Goal: Task Accomplishment & Management: Manage account settings

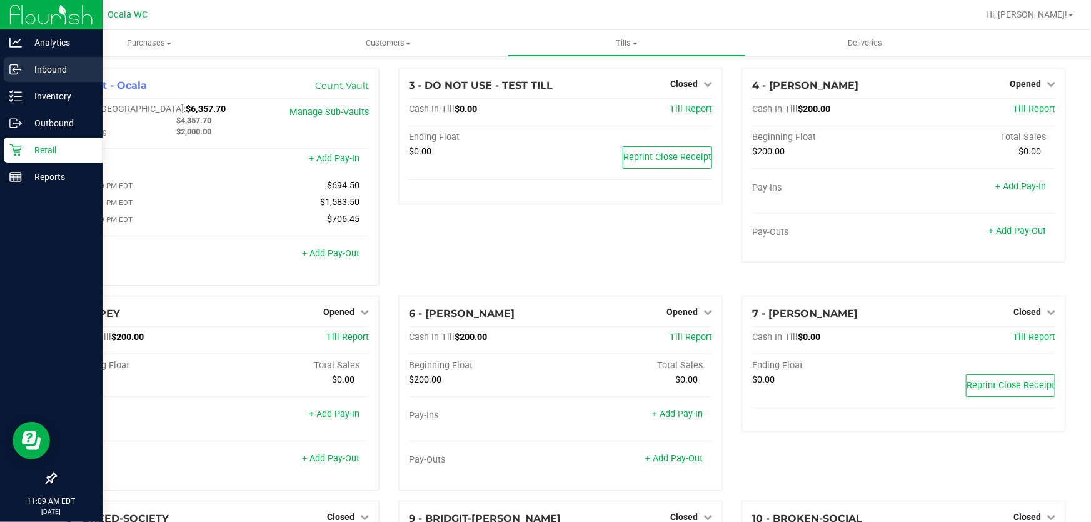
click at [41, 73] on p "Inbound" at bounding box center [59, 69] width 75 height 15
click at [13, 165] on div "Reports" at bounding box center [53, 176] width 99 height 25
click at [18, 167] on div "Reports" at bounding box center [53, 176] width 99 height 25
click at [22, 174] on p "Reports" at bounding box center [59, 176] width 75 height 15
click at [51, 174] on p "Reports" at bounding box center [59, 176] width 75 height 15
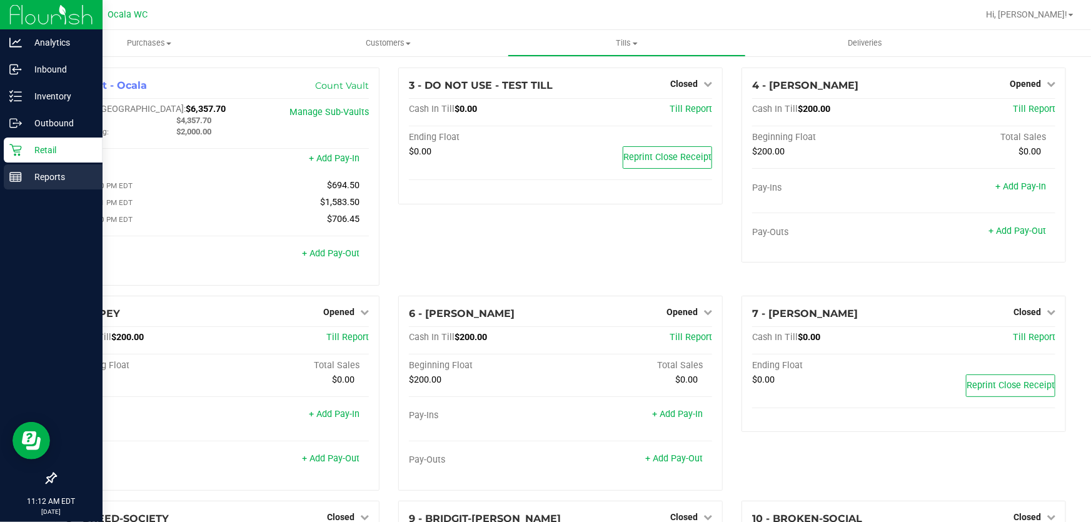
click at [55, 175] on p "Reports" at bounding box center [59, 176] width 75 height 15
click at [11, 148] on icon at bounding box center [15, 150] width 13 height 13
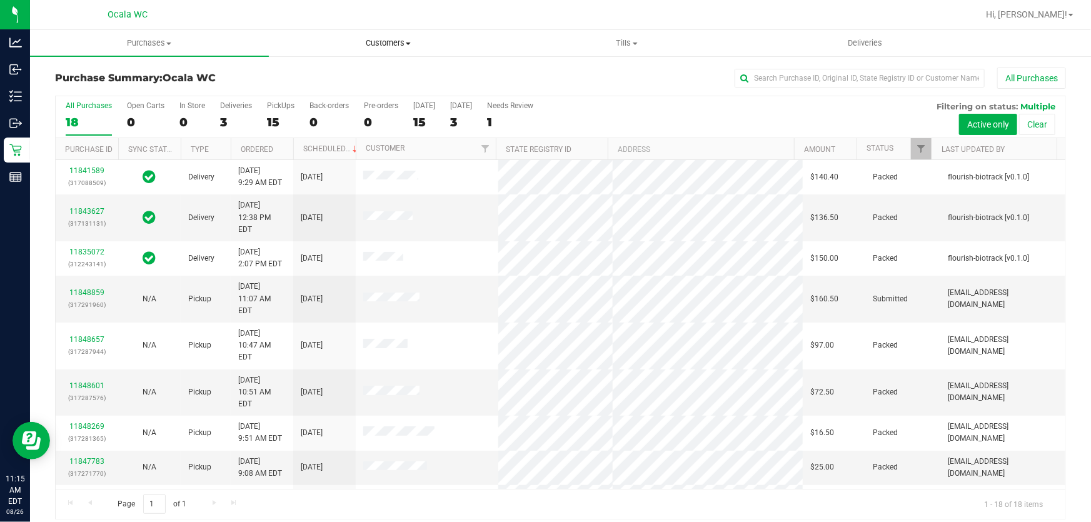
click at [386, 38] on span "Customers" at bounding box center [388, 43] width 238 height 11
click at [345, 73] on span "All customers" at bounding box center [314, 75] width 90 height 11
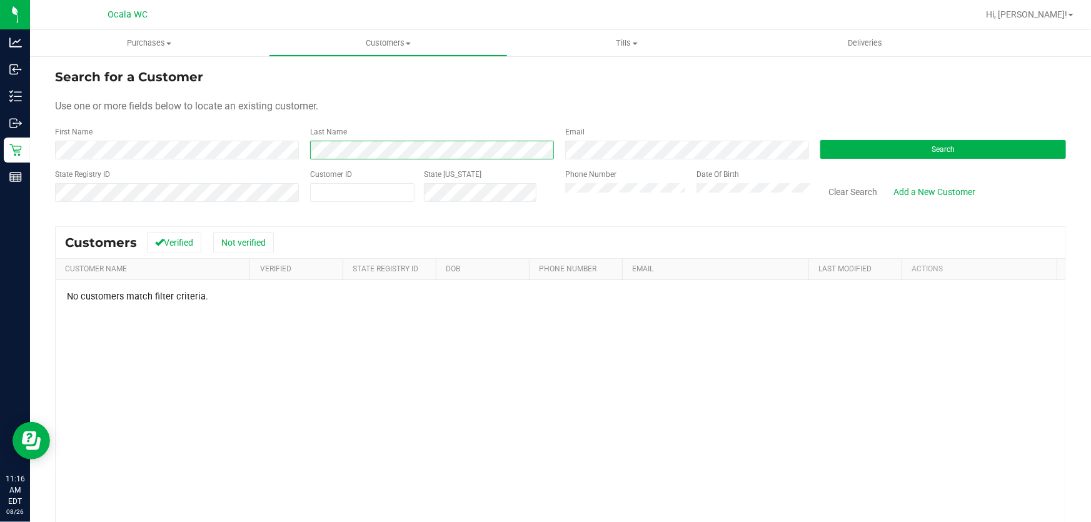
click at [235, 155] on div "First Name Last Name Email Search" at bounding box center [560, 142] width 1011 height 33
click at [899, 143] on button "Search" at bounding box center [943, 149] width 246 height 19
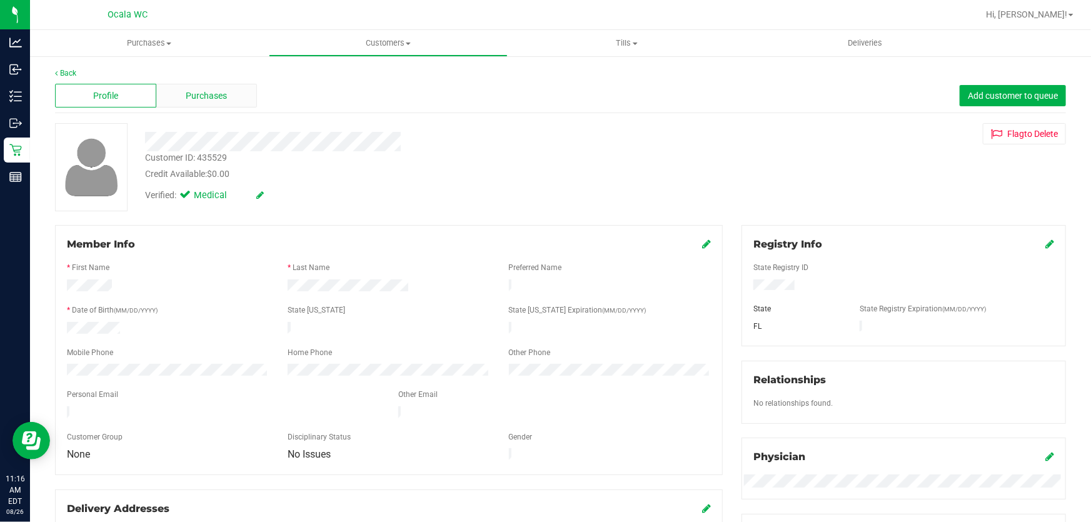
click at [204, 104] on div "Purchases" at bounding box center [206, 96] width 101 height 24
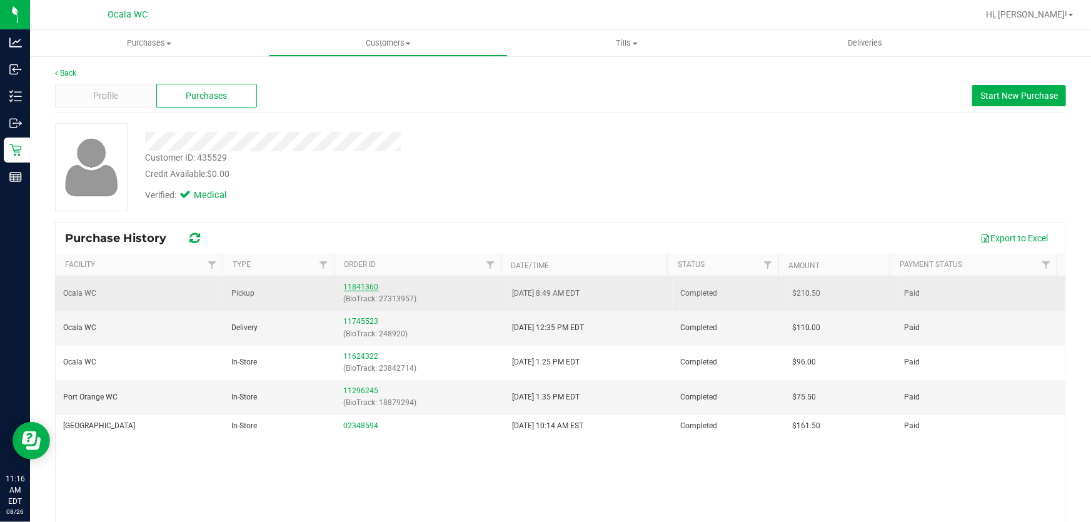
click at [353, 288] on link "11841360" at bounding box center [361, 287] width 35 height 9
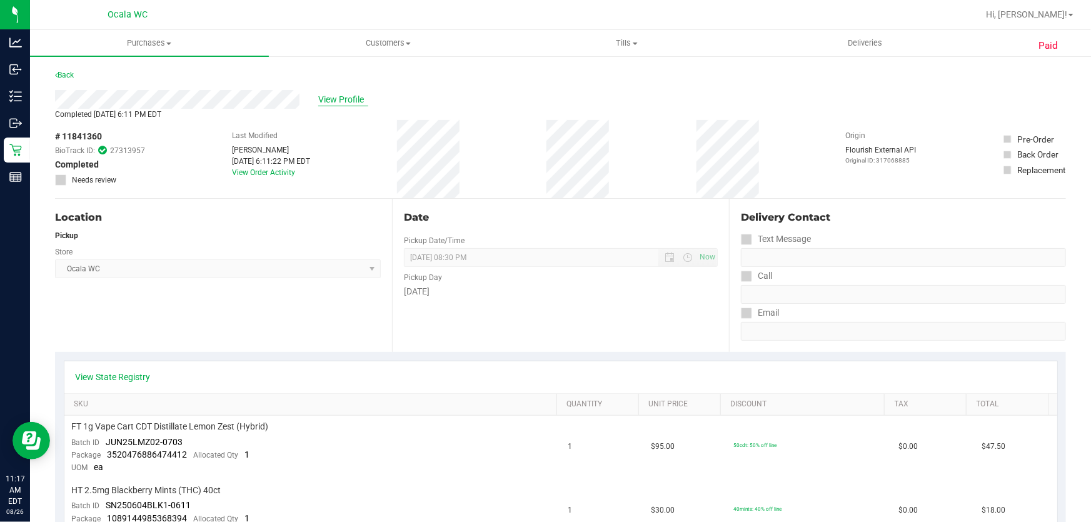
click at [345, 96] on span "View Profile" at bounding box center [343, 99] width 50 height 13
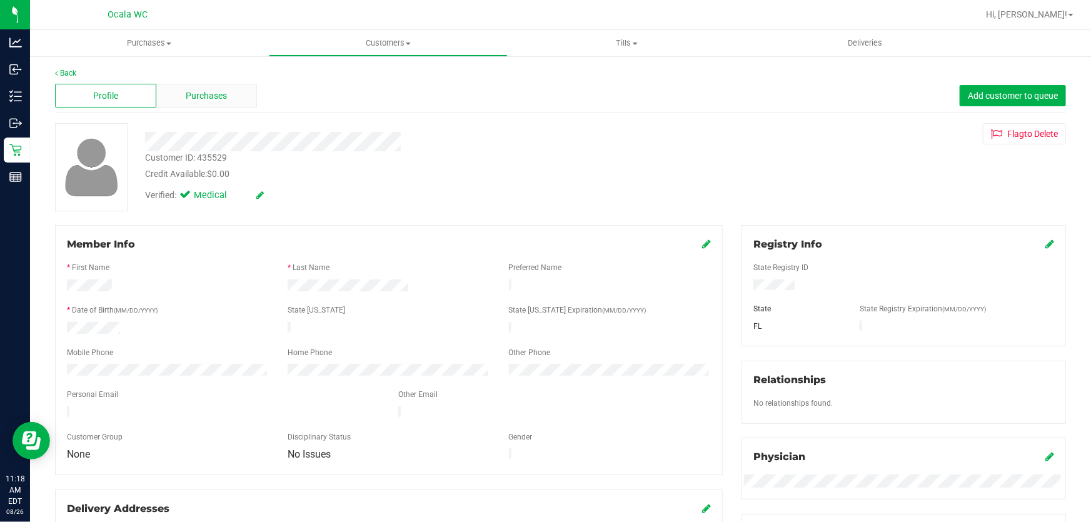
click at [239, 96] on div "Purchases" at bounding box center [206, 96] width 101 height 24
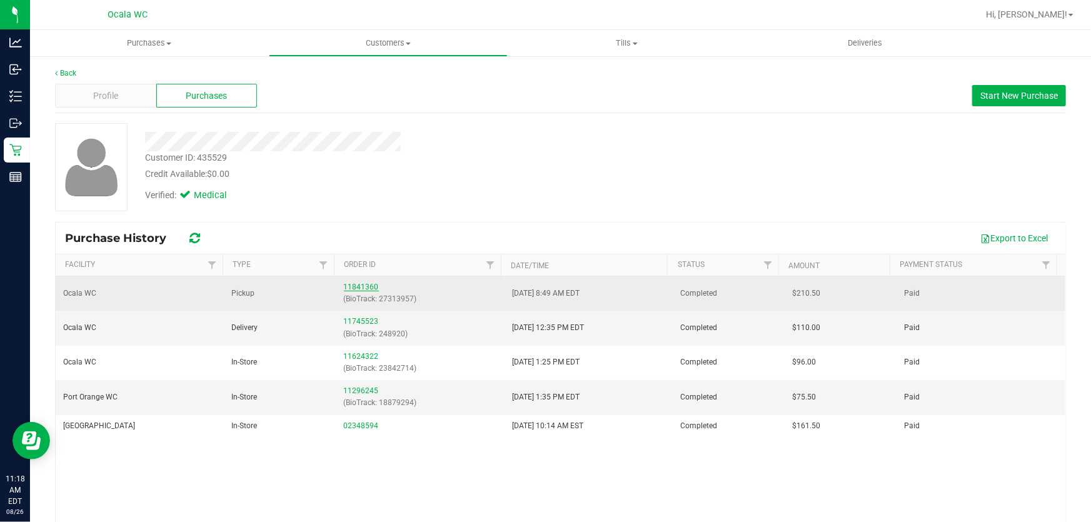
click at [364, 284] on link "11841360" at bounding box center [361, 287] width 35 height 9
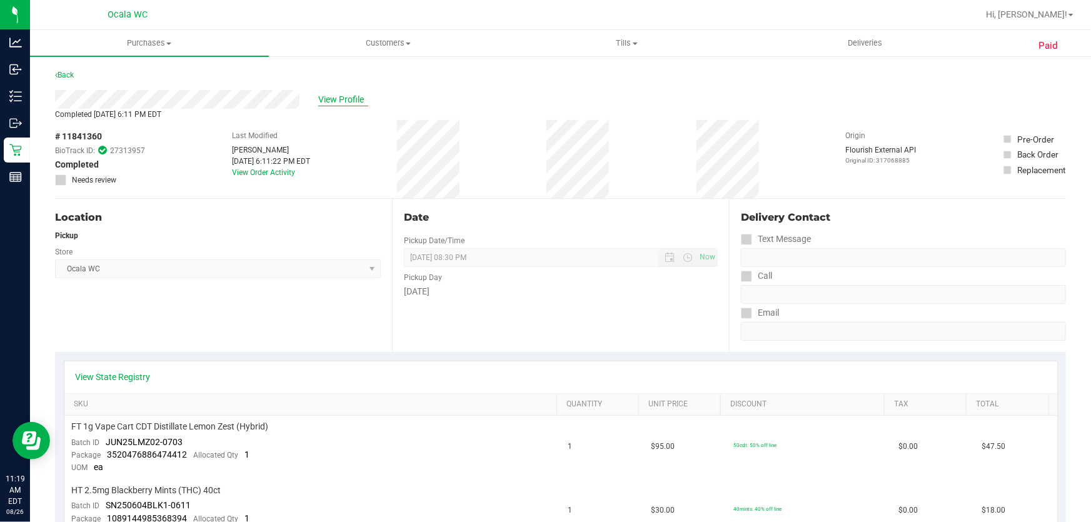
click at [318, 101] on span "View Profile" at bounding box center [343, 99] width 50 height 13
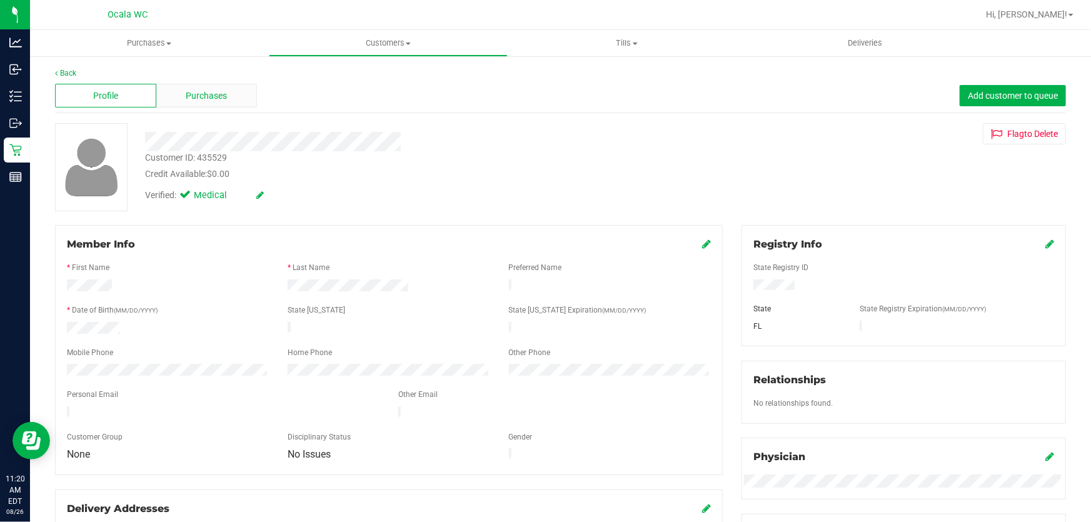
click at [233, 89] on div "Purchases" at bounding box center [206, 96] width 101 height 24
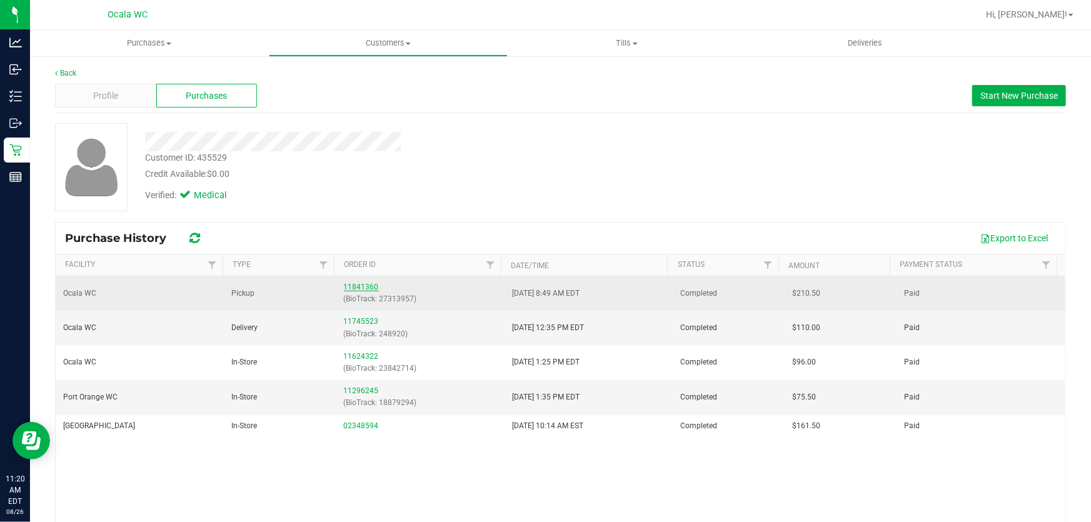
click at [367, 284] on link "11841360" at bounding box center [361, 287] width 35 height 9
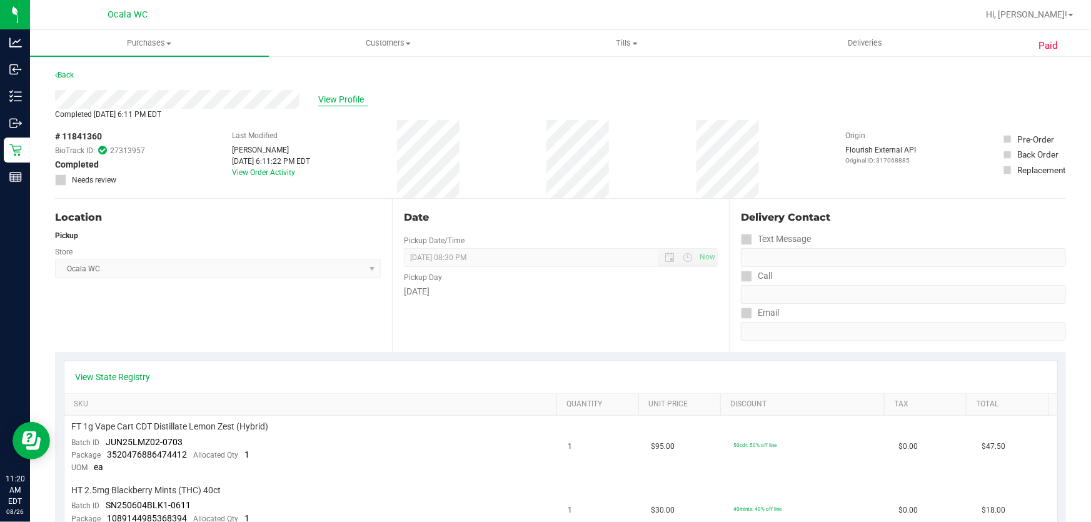
click at [350, 100] on span "View Profile" at bounding box center [343, 99] width 50 height 13
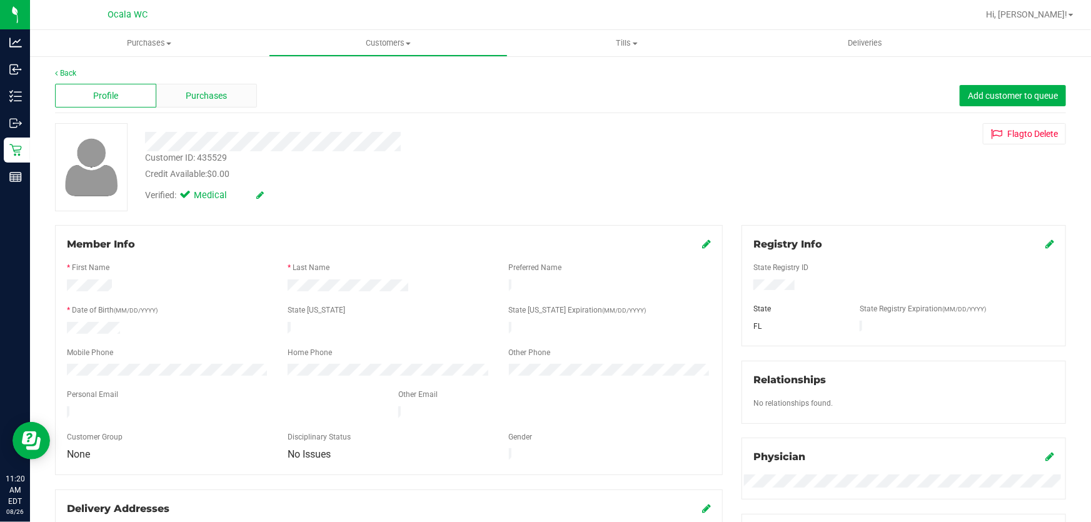
click at [233, 94] on div "Purchases" at bounding box center [206, 96] width 101 height 24
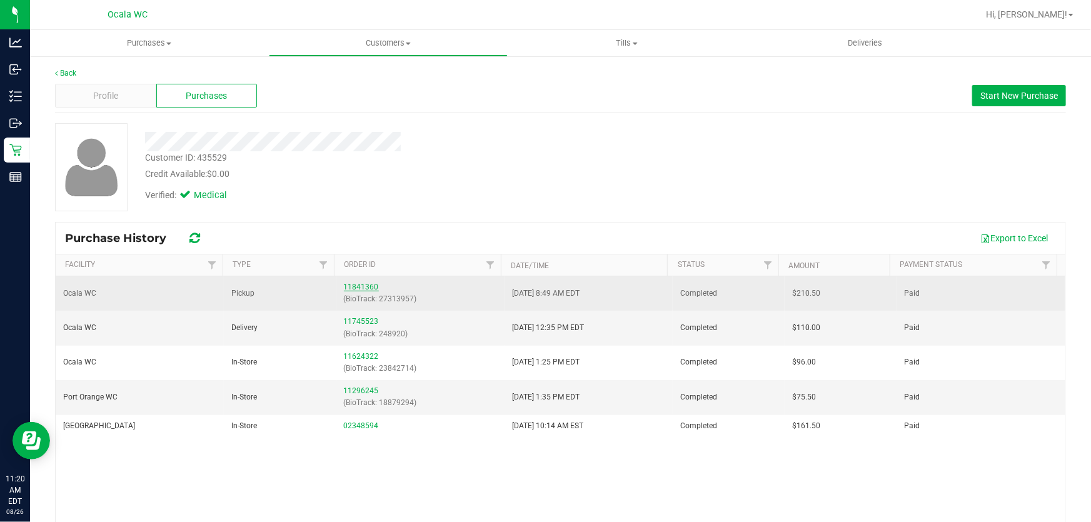
click at [360, 286] on link "11841360" at bounding box center [361, 287] width 35 height 9
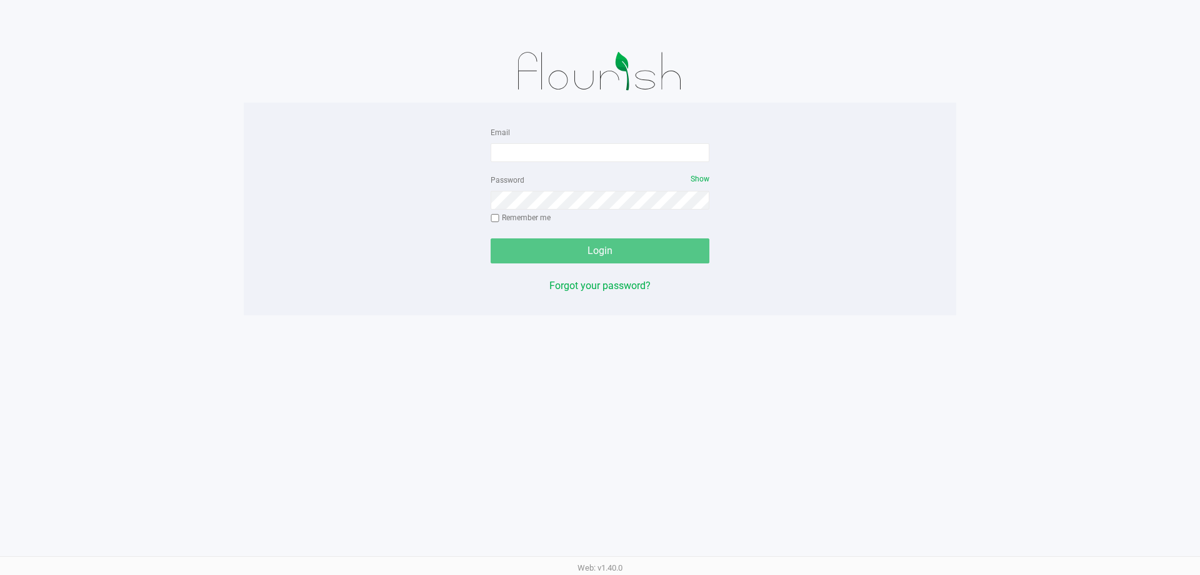
click at [540, 137] on div "Email" at bounding box center [600, 143] width 219 height 38
click at [560, 149] on input "Email" at bounding box center [600, 152] width 219 height 19
type input "[EMAIL_ADDRESS][DOMAIN_NAME]"
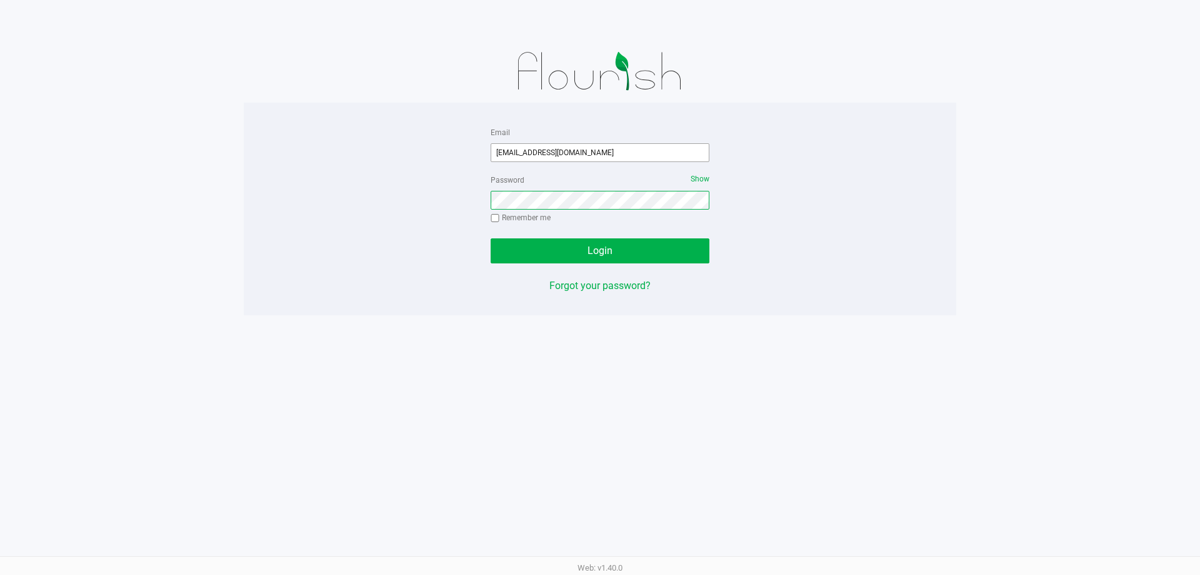
click at [491, 238] on button "Login" at bounding box center [600, 250] width 219 height 25
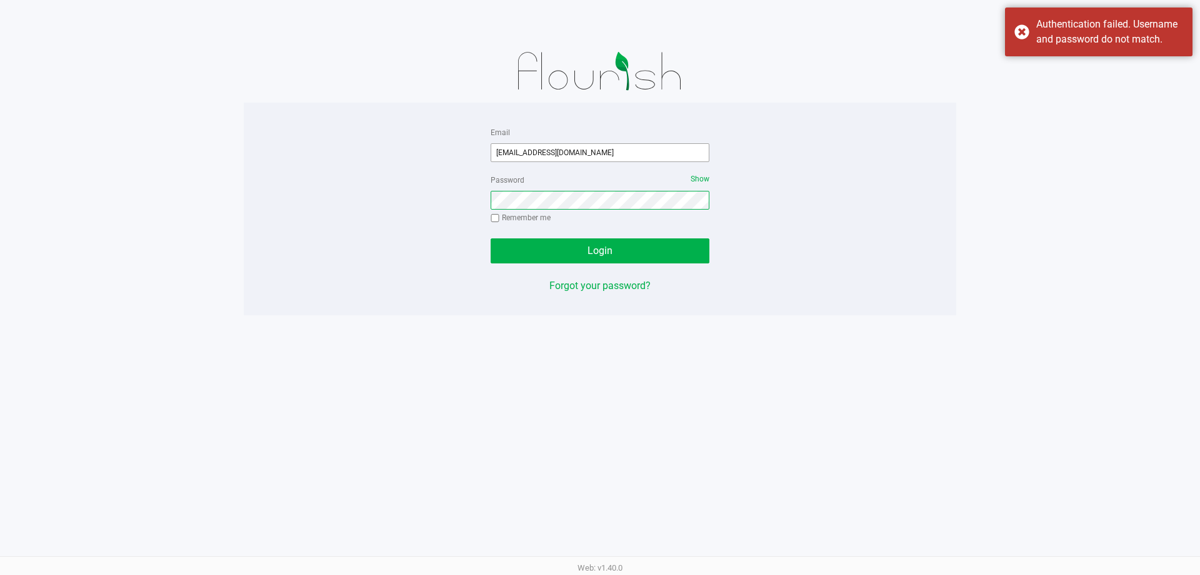
click at [491, 238] on button "Login" at bounding box center [600, 250] width 219 height 25
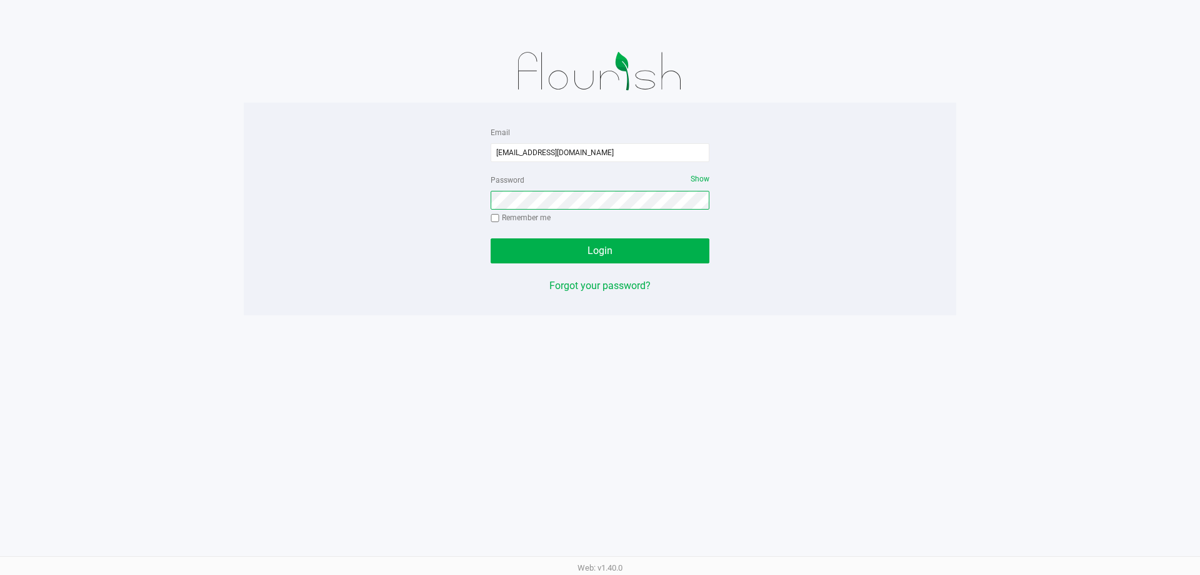
click at [491, 238] on button "Login" at bounding box center [600, 250] width 219 height 25
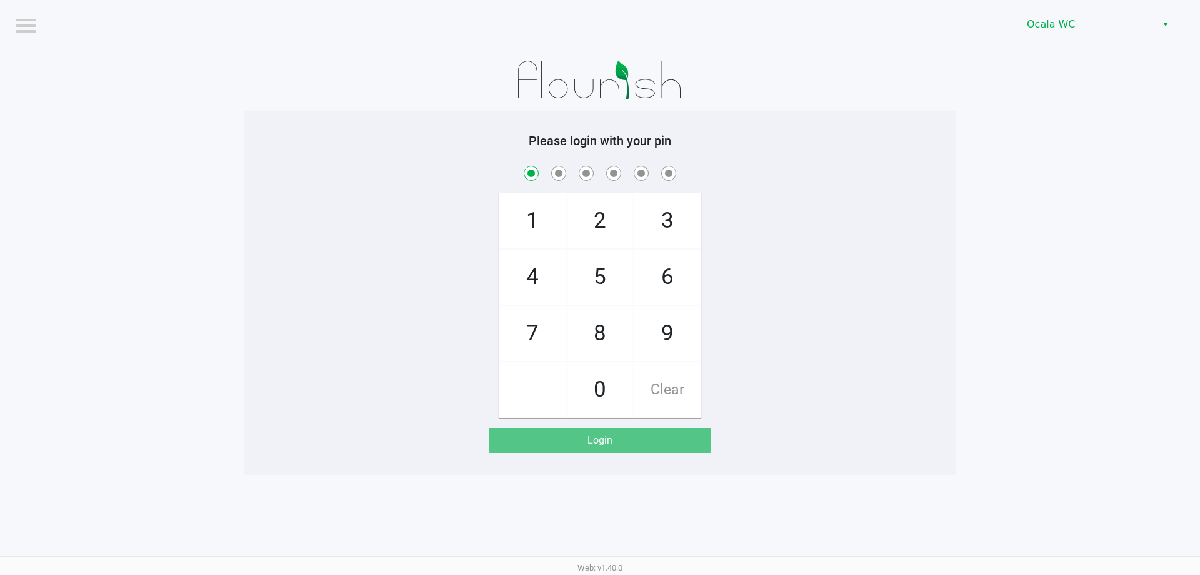
checkbox input "true"
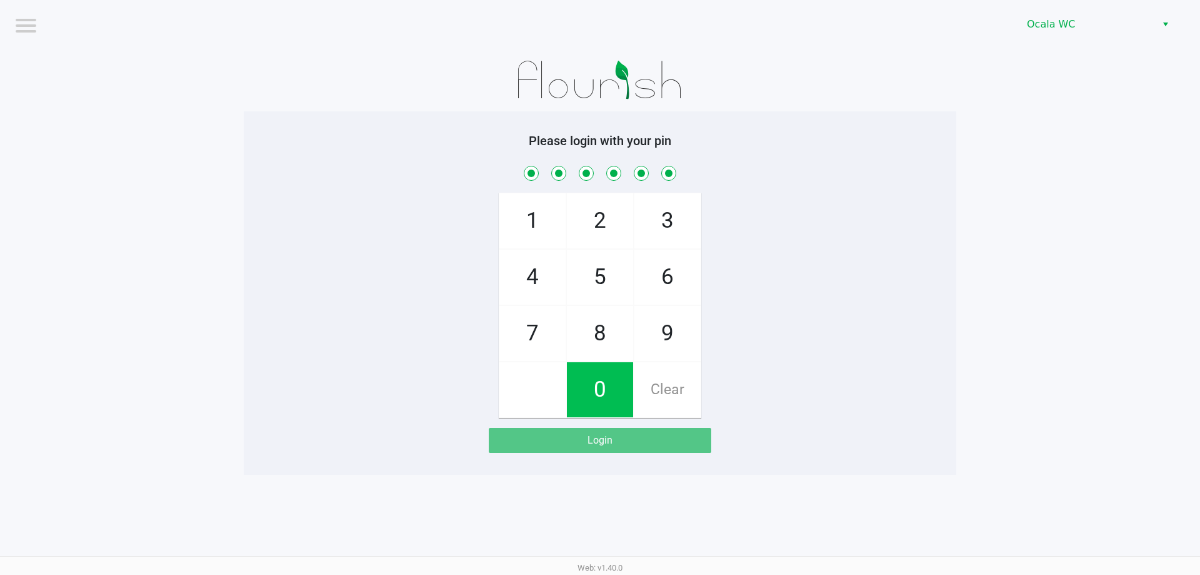
checkbox input "true"
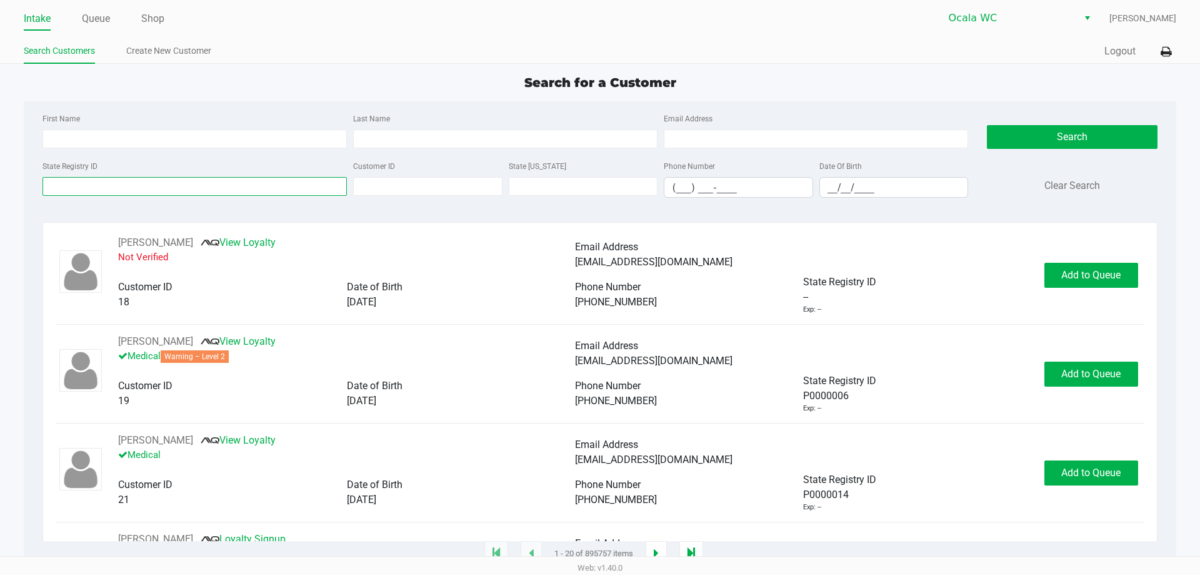
click at [138, 190] on input "State Registry ID" at bounding box center [195, 186] width 305 height 19
paste input "P7KR4571"
type input "P7KR4571"
click at [1033, 138] on button "Search" at bounding box center [1072, 137] width 170 height 24
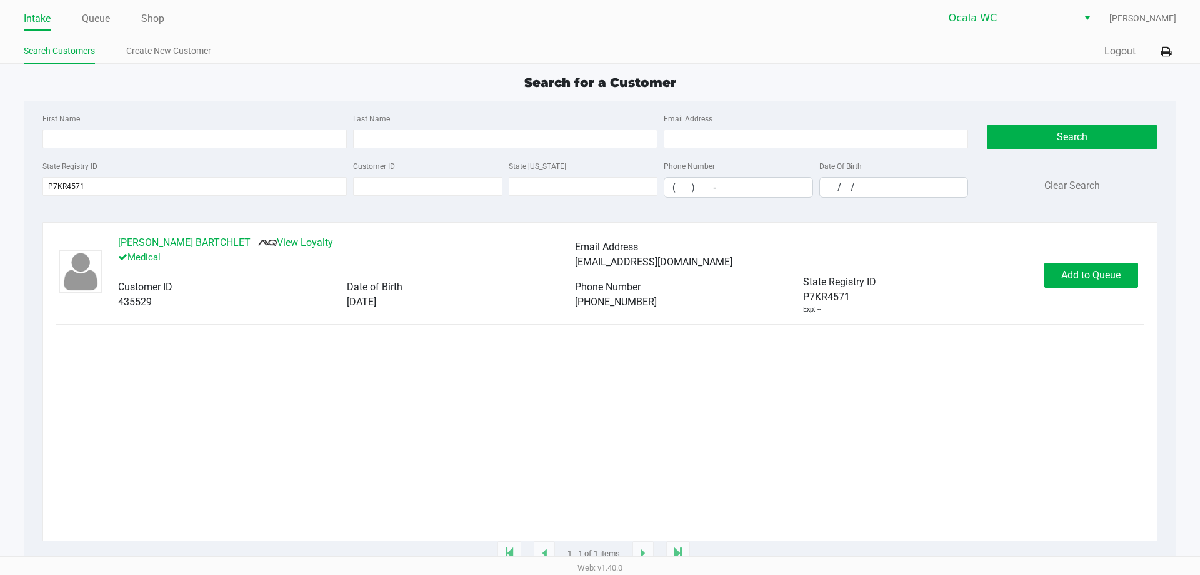
click at [241, 243] on button "MADELYN GREATHOUSE BARTCHLET" at bounding box center [184, 242] width 133 height 15
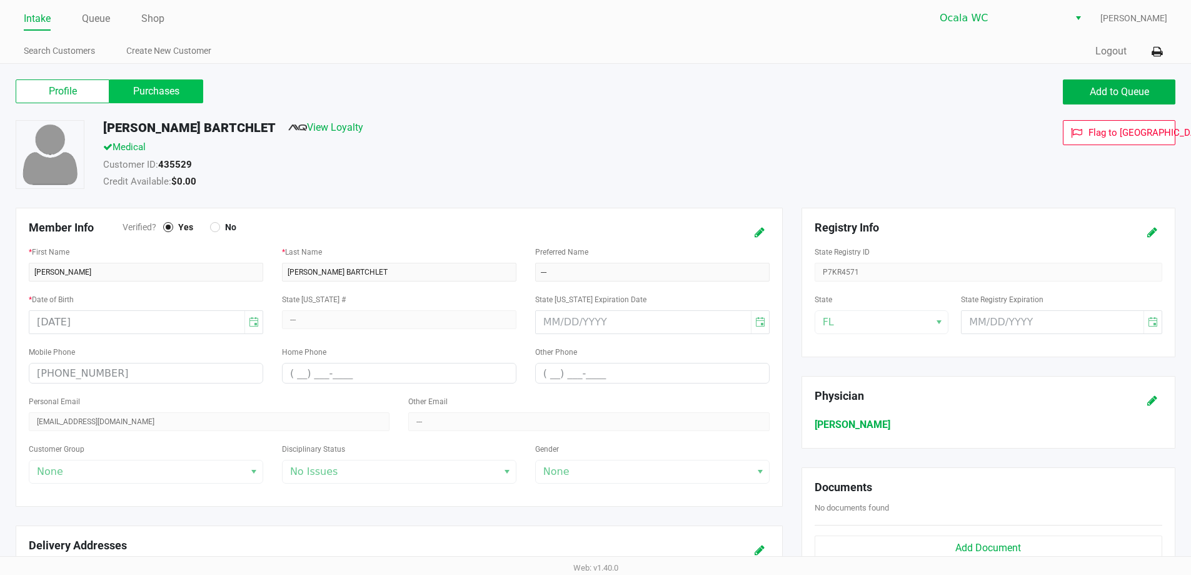
click at [141, 85] on label "Purchases" at bounding box center [156, 91] width 94 height 24
click at [0, 0] on 1 "Purchases" at bounding box center [0, 0] width 0 height 0
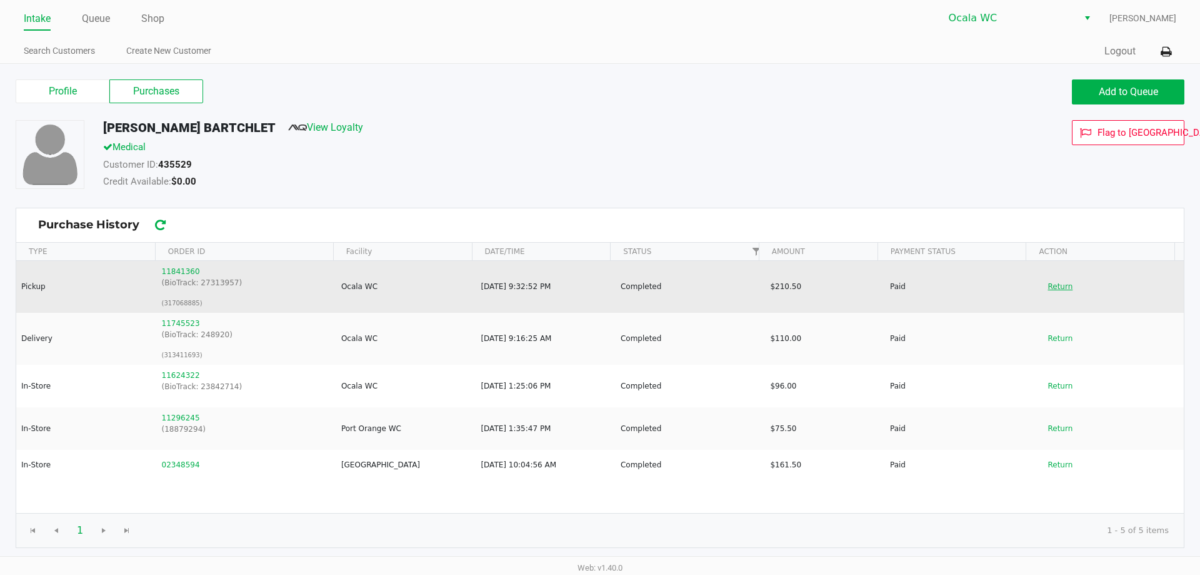
click at [1047, 284] on button "Return" at bounding box center [1060, 286] width 41 height 20
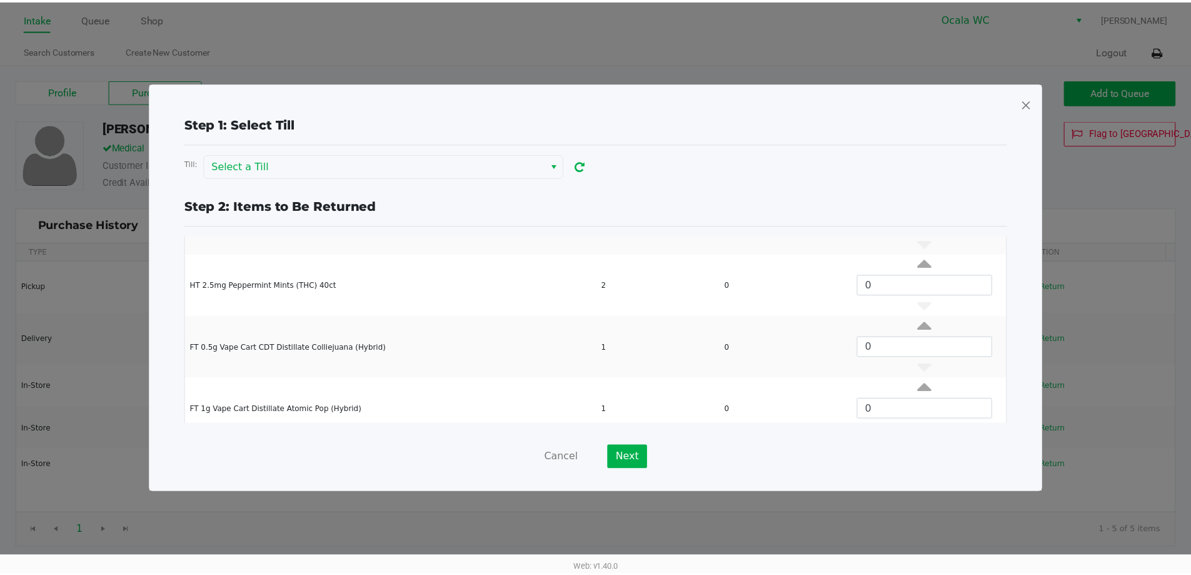
scroll to position [438, 0]
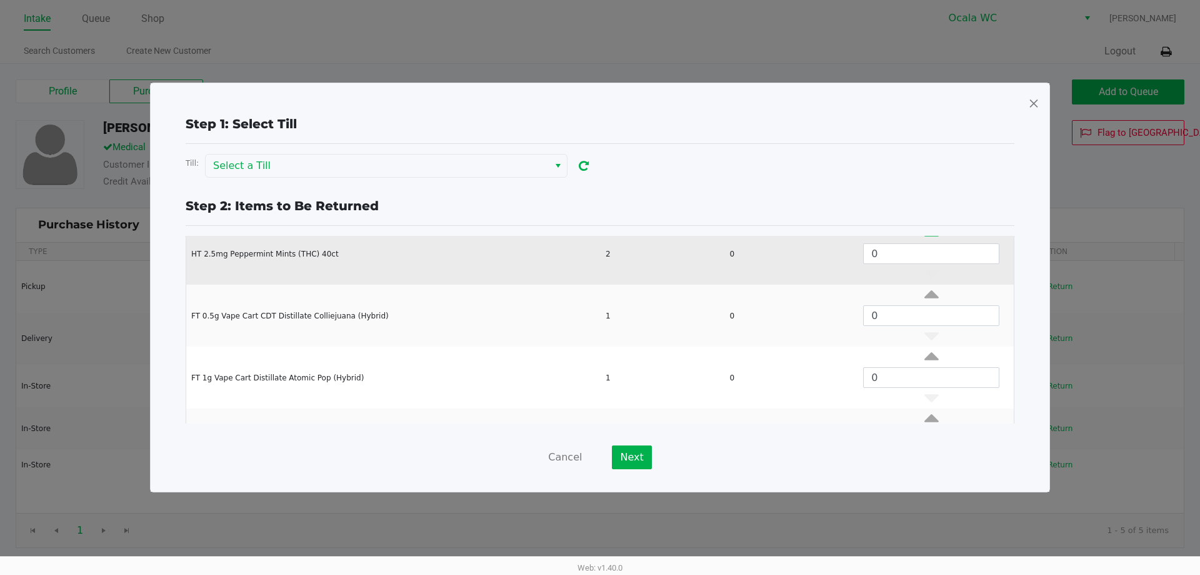
click at [925, 240] on icon "Data table" at bounding box center [932, 236] width 14 height 16
type input "1"
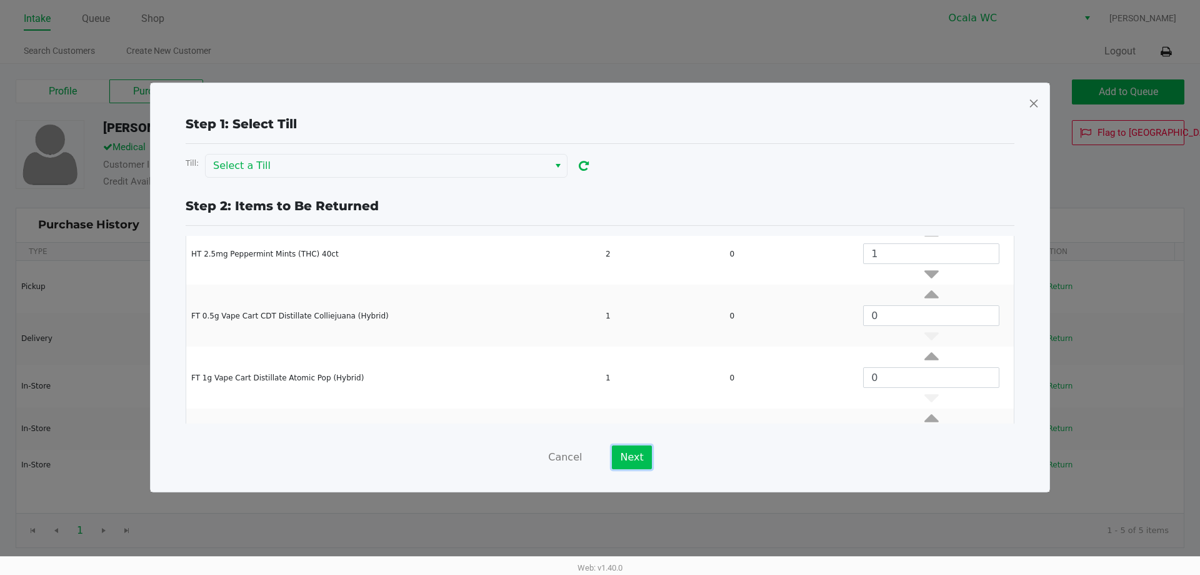
click at [637, 461] on button "Next" at bounding box center [631, 457] width 39 height 24
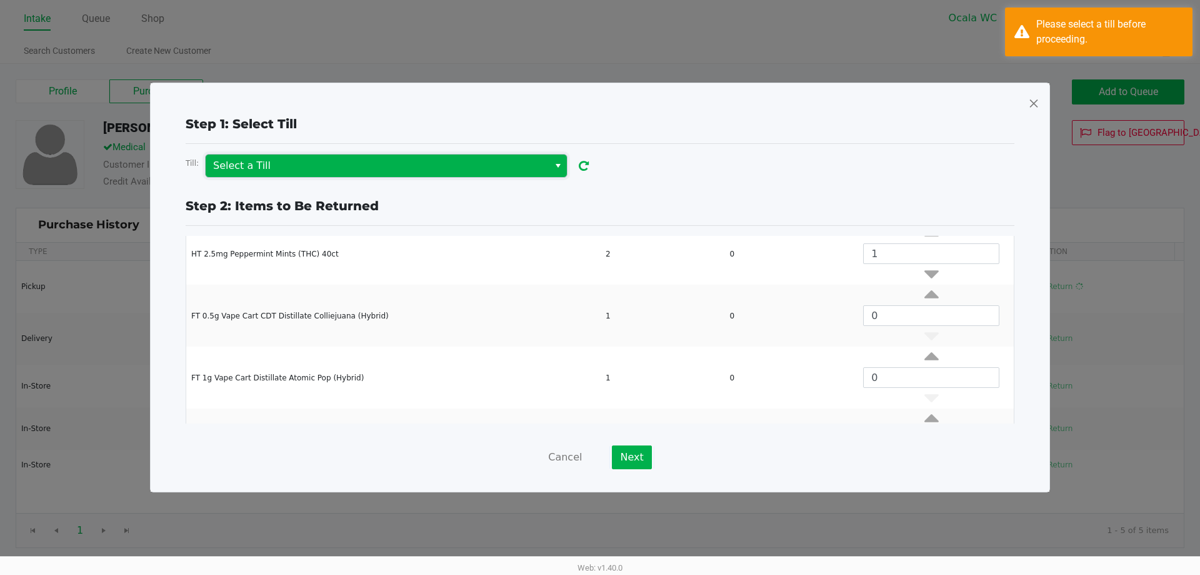
click at [485, 174] on span "Select a Till" at bounding box center [377, 165] width 343 height 23
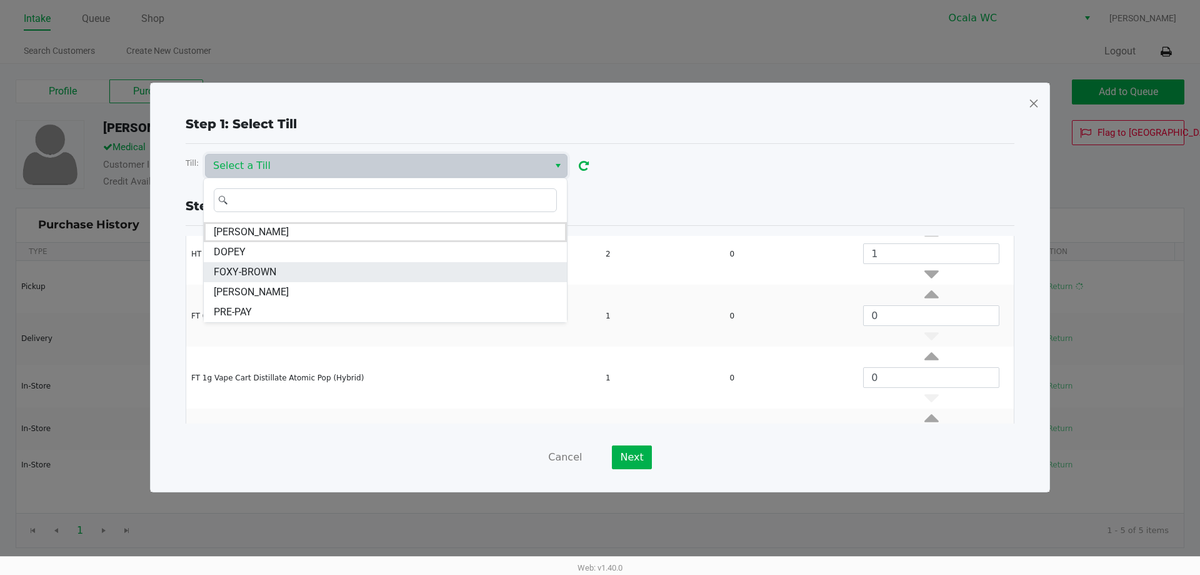
click at [373, 271] on li "FOXY-BROWN" at bounding box center [385, 272] width 363 height 20
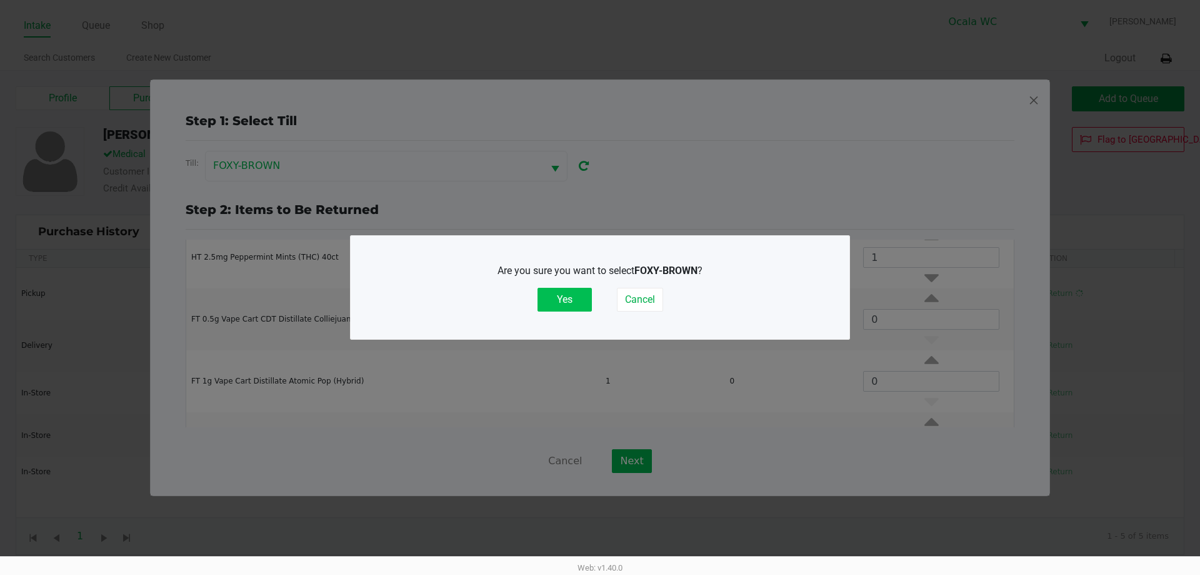
click at [555, 297] on button "Yes" at bounding box center [565, 300] width 54 height 24
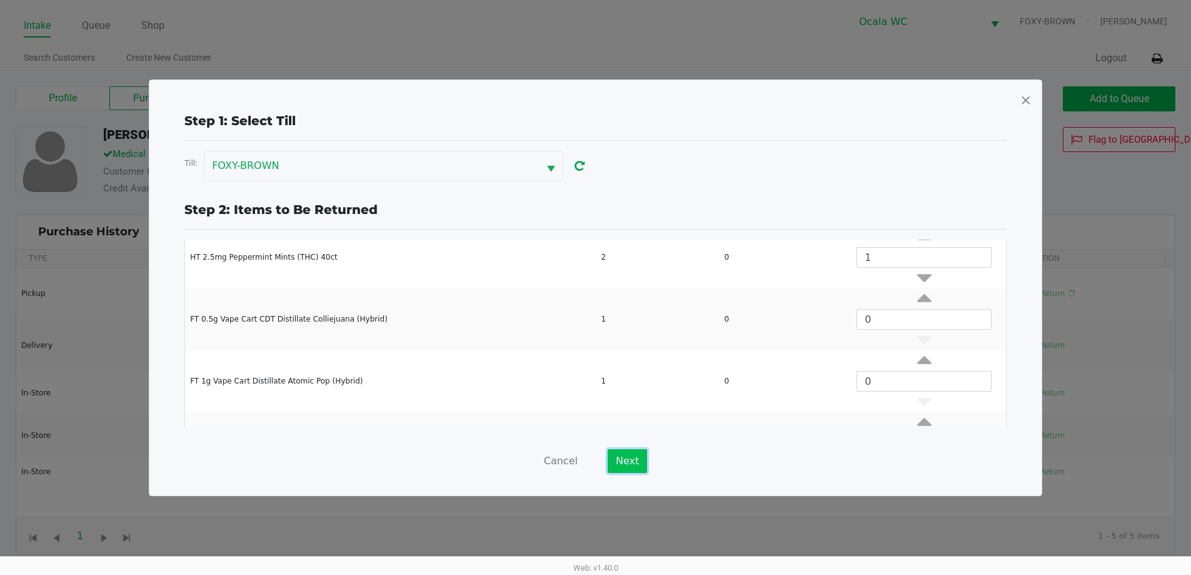
click at [627, 458] on button "Next" at bounding box center [627, 461] width 39 height 24
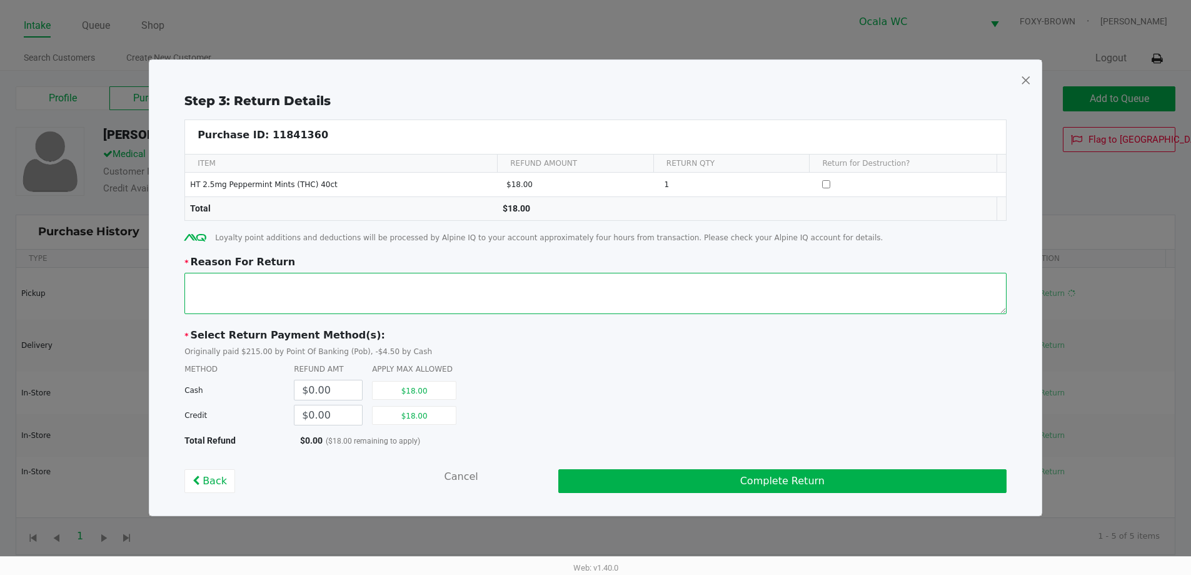
click at [408, 299] on textarea at bounding box center [595, 293] width 822 height 41
type textarea "missed adding one to the bag"
click at [414, 412] on button "$18.00" at bounding box center [414, 415] width 84 height 19
type input "$18.00"
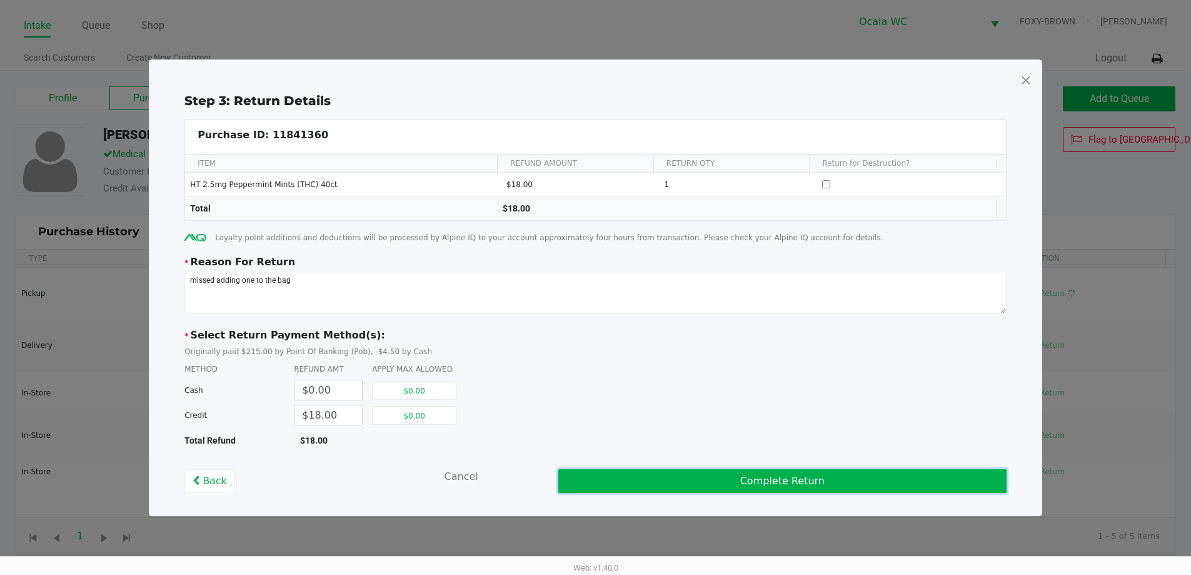
click at [746, 476] on button "Complete Return" at bounding box center [782, 481] width 448 height 24
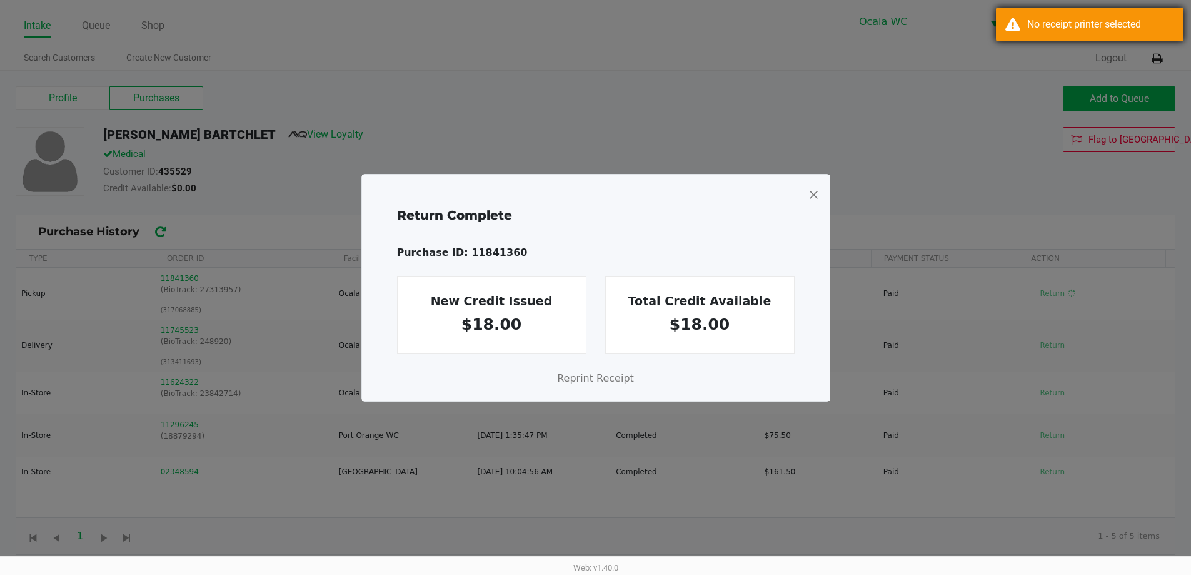
click at [1148, 18] on div "No receipt printer selected" at bounding box center [1100, 24] width 147 height 15
click at [815, 188] on span at bounding box center [813, 194] width 11 height 20
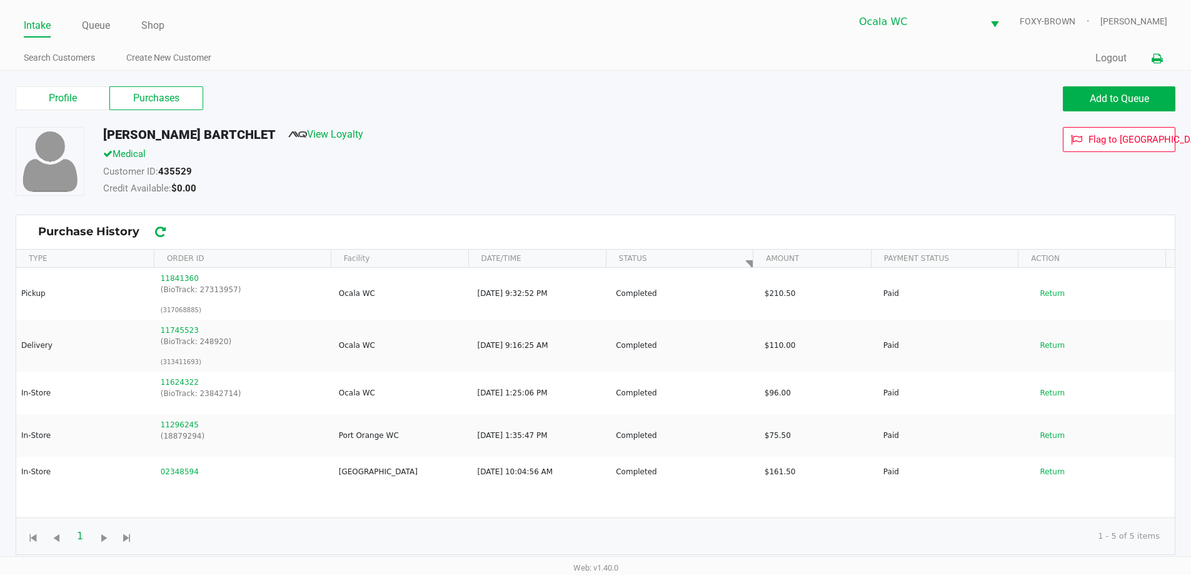
click at [1154, 55] on icon at bounding box center [1157, 58] width 11 height 9
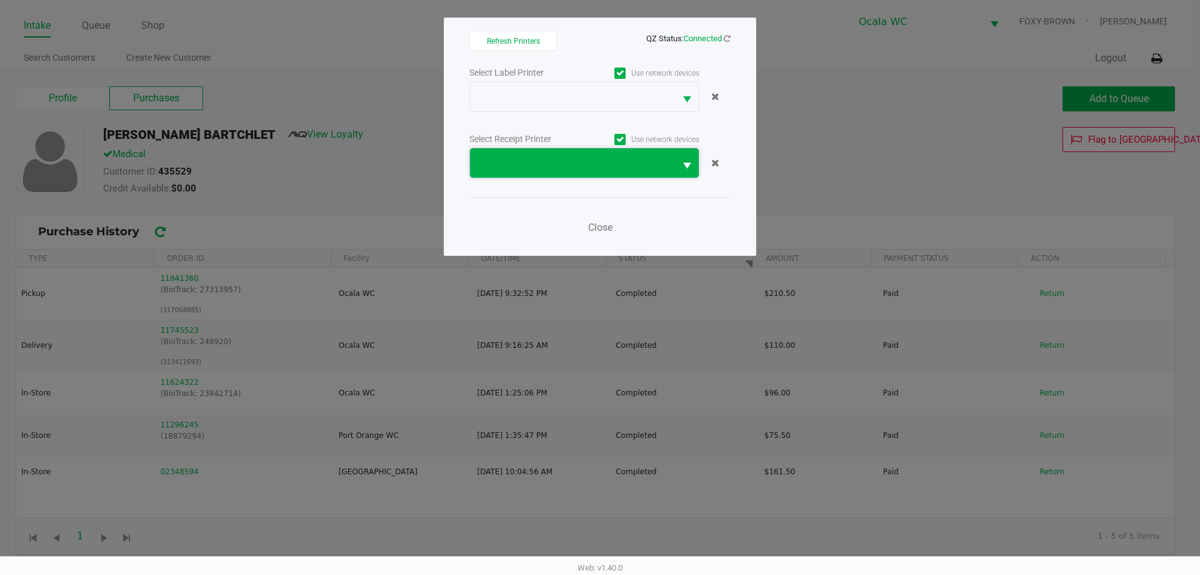
click at [620, 158] on span at bounding box center [573, 163] width 190 height 15
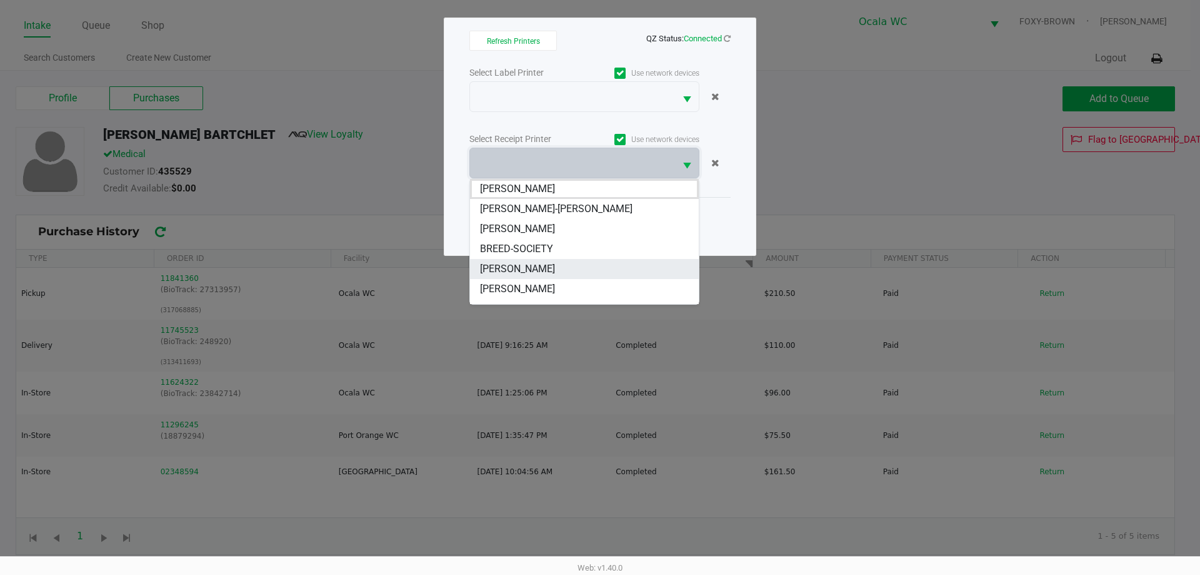
click at [565, 268] on li "BRENDA-LEE" at bounding box center [584, 269] width 229 height 20
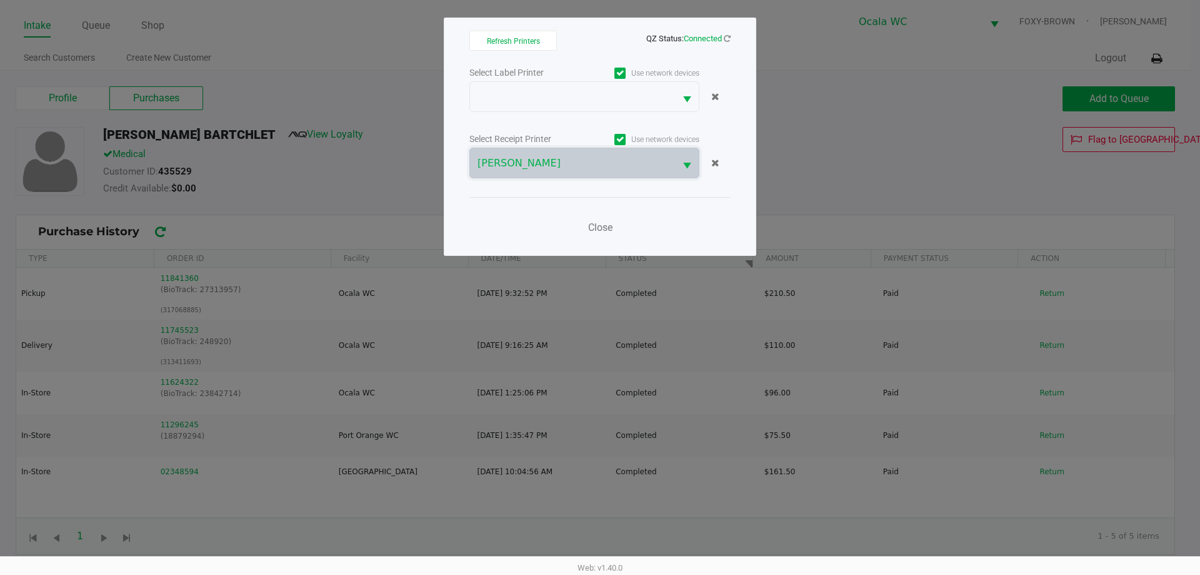
click at [657, 236] on div "Close" at bounding box center [600, 220] width 261 height 46
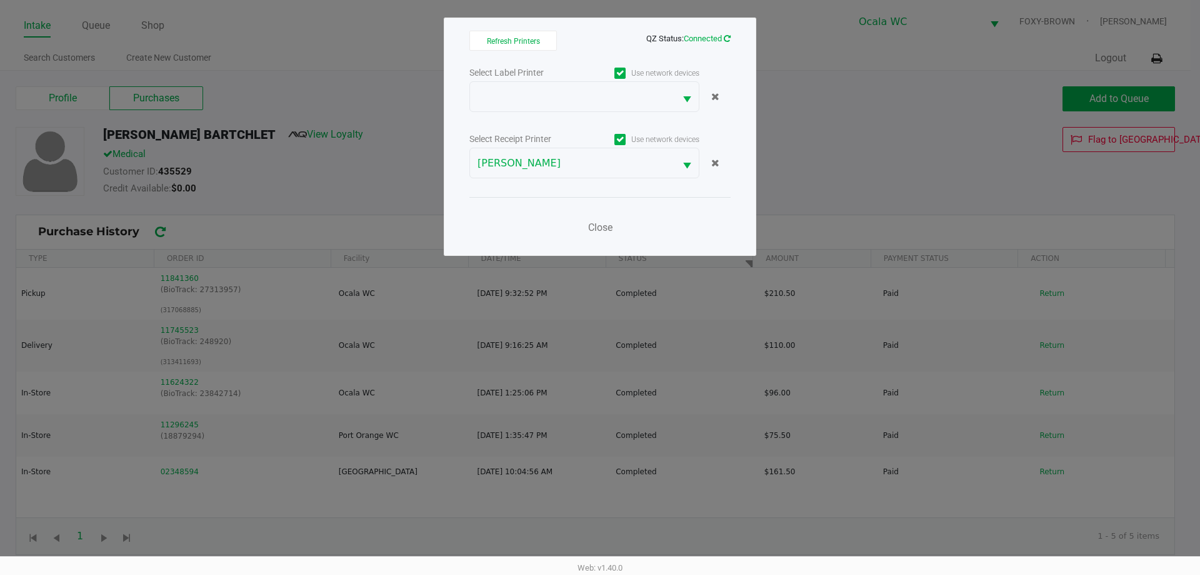
click at [730, 36] on icon at bounding box center [727, 38] width 7 height 8
click at [608, 229] on span "Close" at bounding box center [600, 227] width 24 height 12
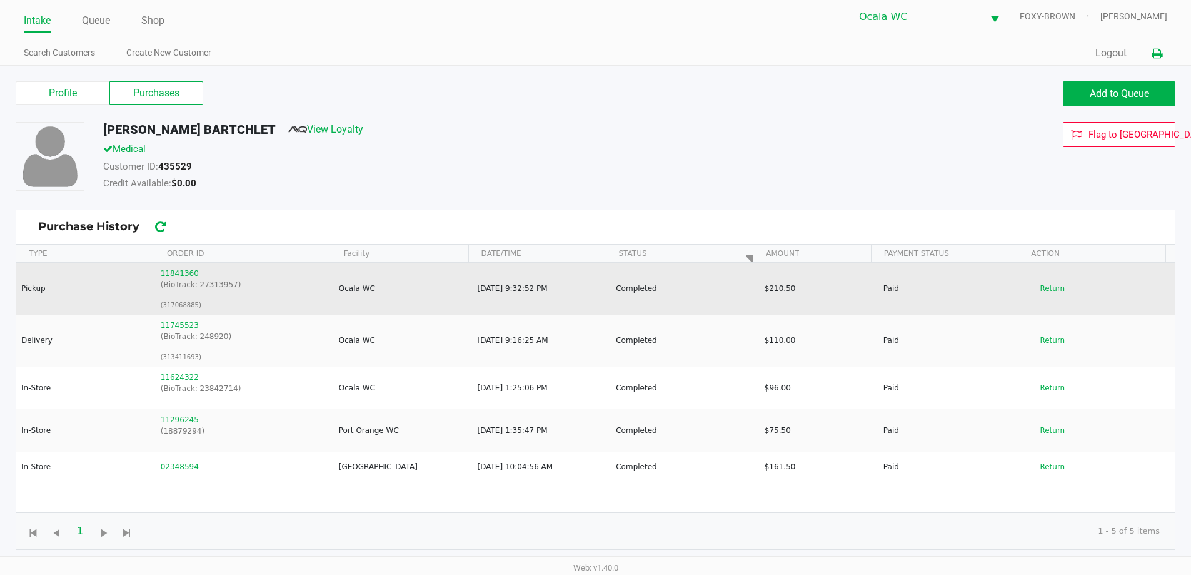
scroll to position [0, 0]
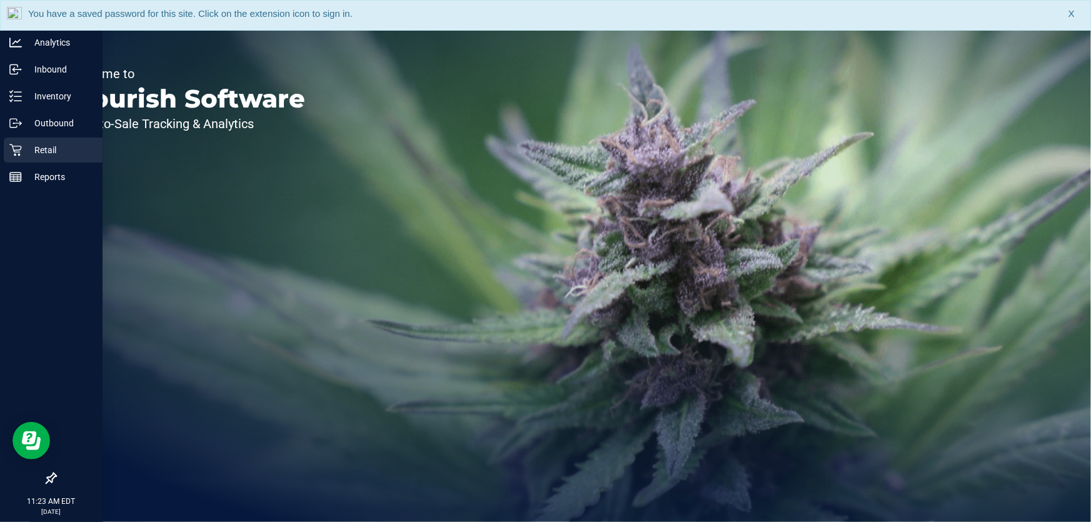
click at [24, 148] on p "Retail" at bounding box center [59, 150] width 75 height 15
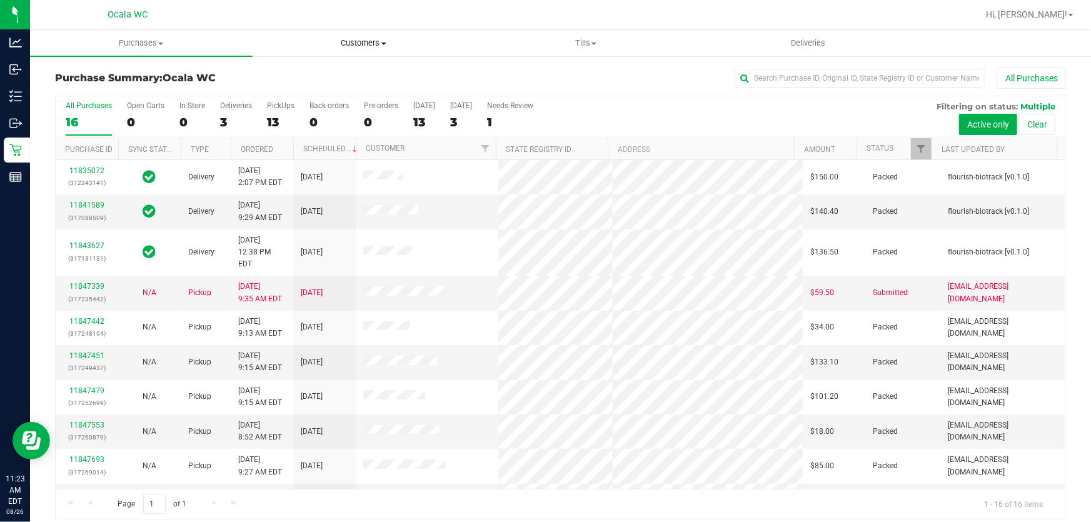
click at [378, 44] on span "Customers" at bounding box center [363, 43] width 221 height 11
click at [306, 76] on span "All customers" at bounding box center [298, 75] width 90 height 11
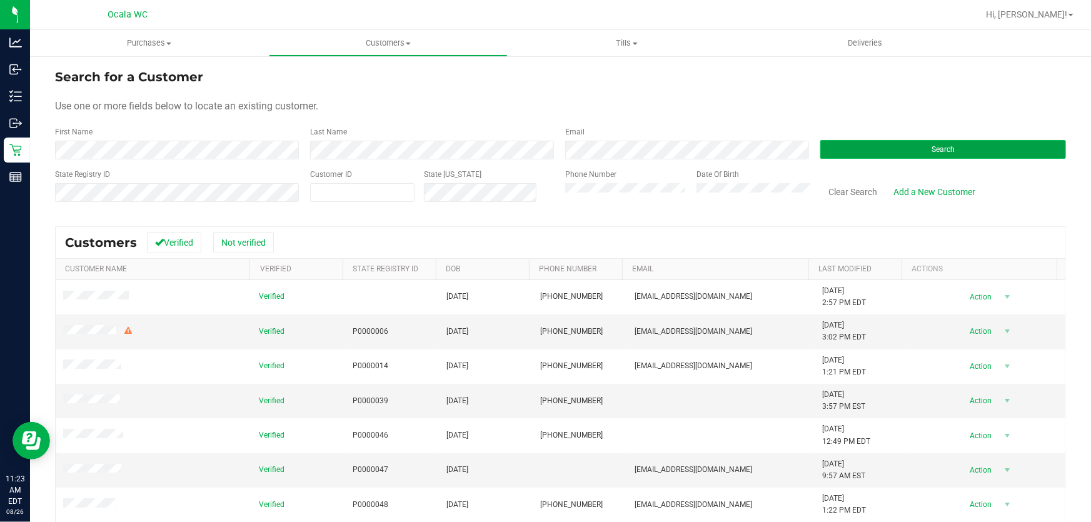
click at [863, 147] on button "Search" at bounding box center [943, 149] width 246 height 19
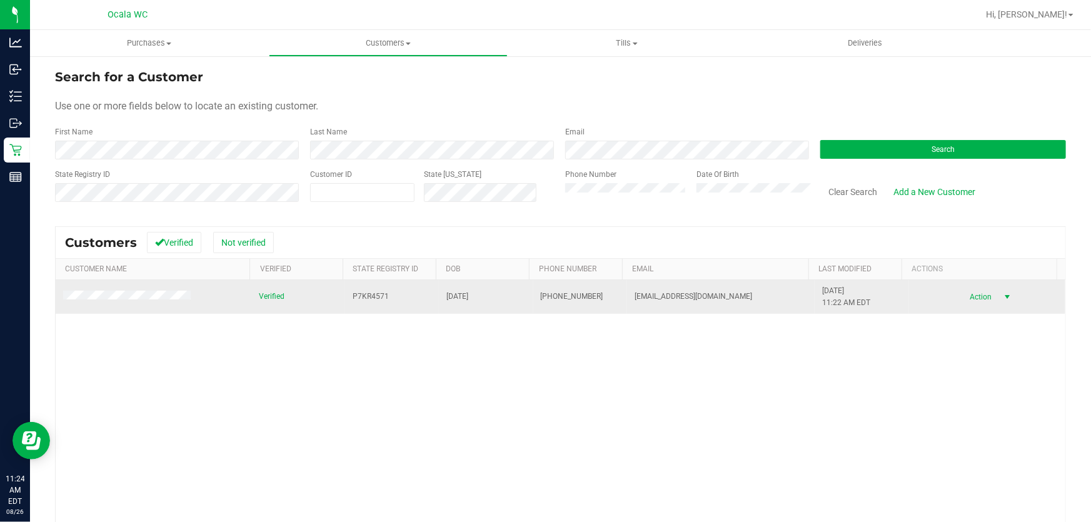
click at [972, 299] on span "Action" at bounding box center [979, 297] width 41 height 18
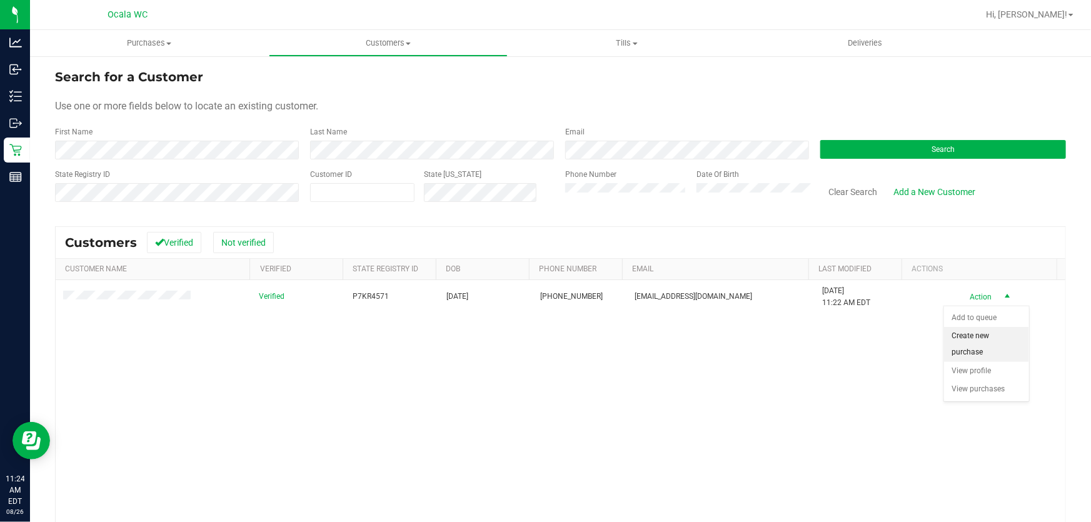
click at [982, 334] on li "Create new purchase" at bounding box center [986, 344] width 85 height 34
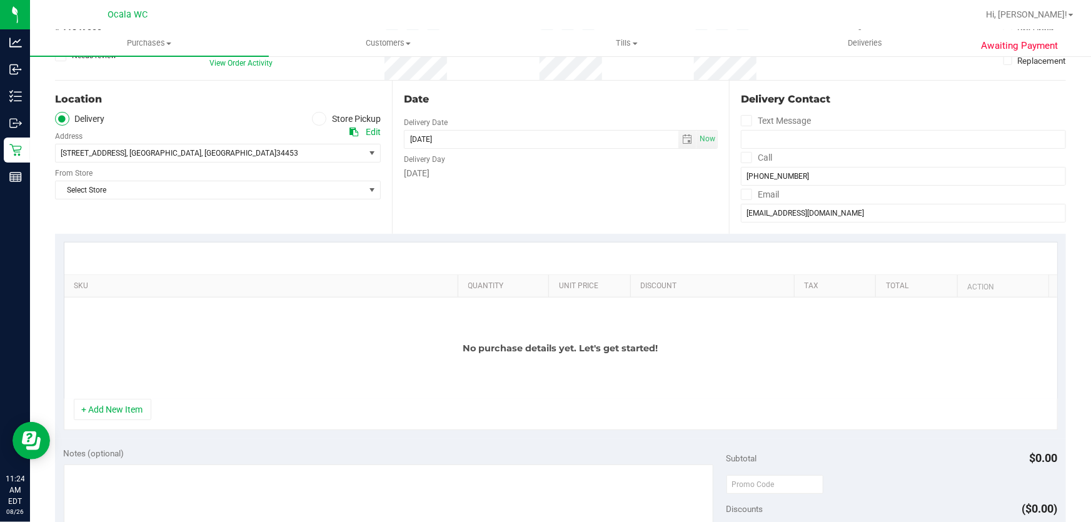
scroll to position [113, 0]
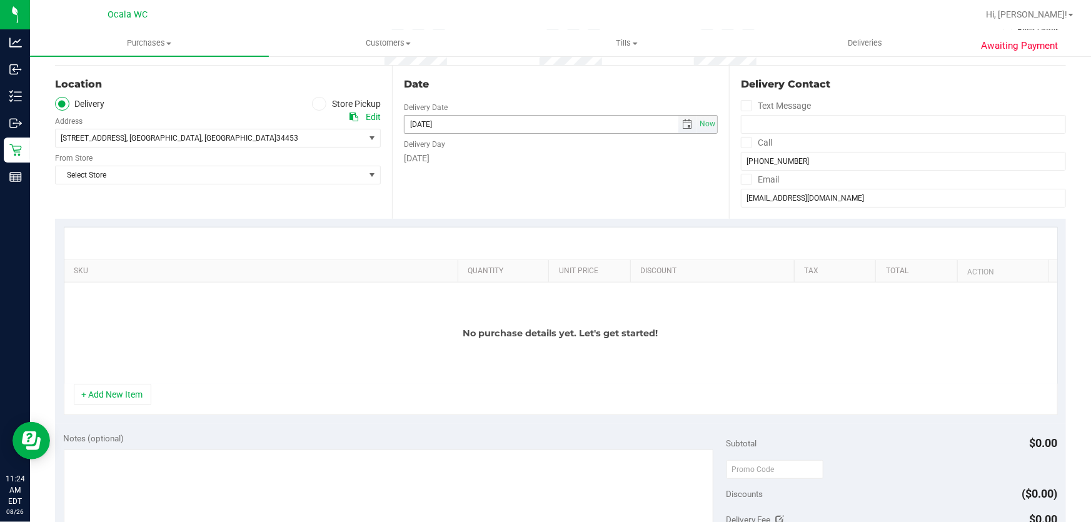
click at [682, 124] on span "select" at bounding box center [687, 124] width 10 height 10
click at [468, 271] on link "27" at bounding box center [467, 269] width 18 height 19
type input "08/27/2025"
click at [510, 158] on div "Wednesday" at bounding box center [561, 158] width 314 height 13
click at [135, 394] on button "+ Add New Item" at bounding box center [113, 394] width 78 height 21
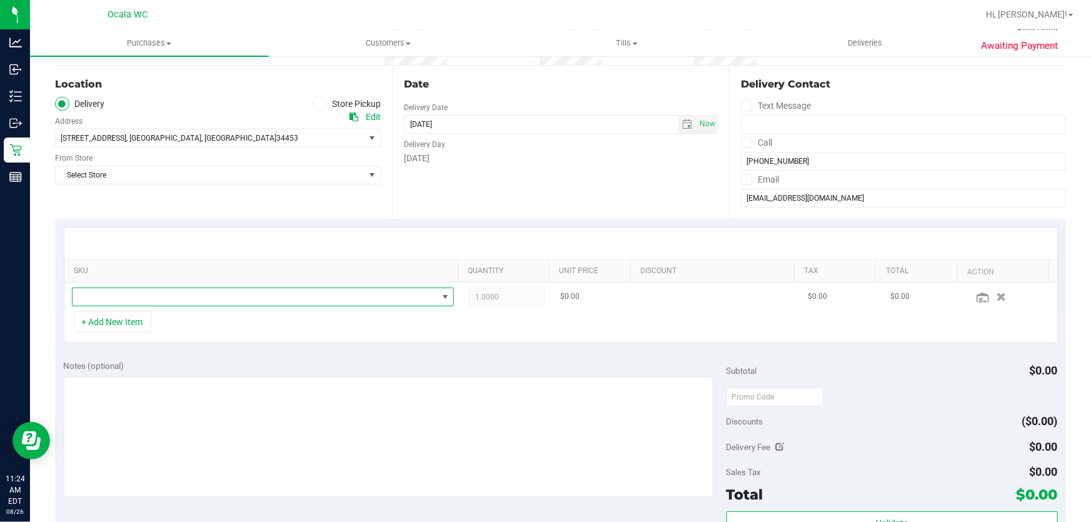
click at [146, 293] on span "NO DATA FOUND" at bounding box center [255, 297] width 365 height 18
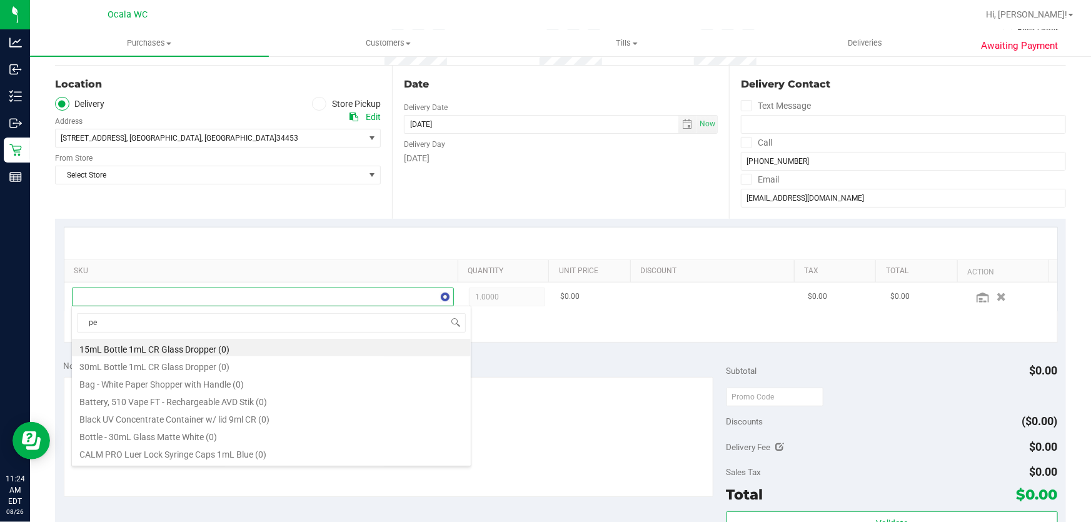
scroll to position [19, 371]
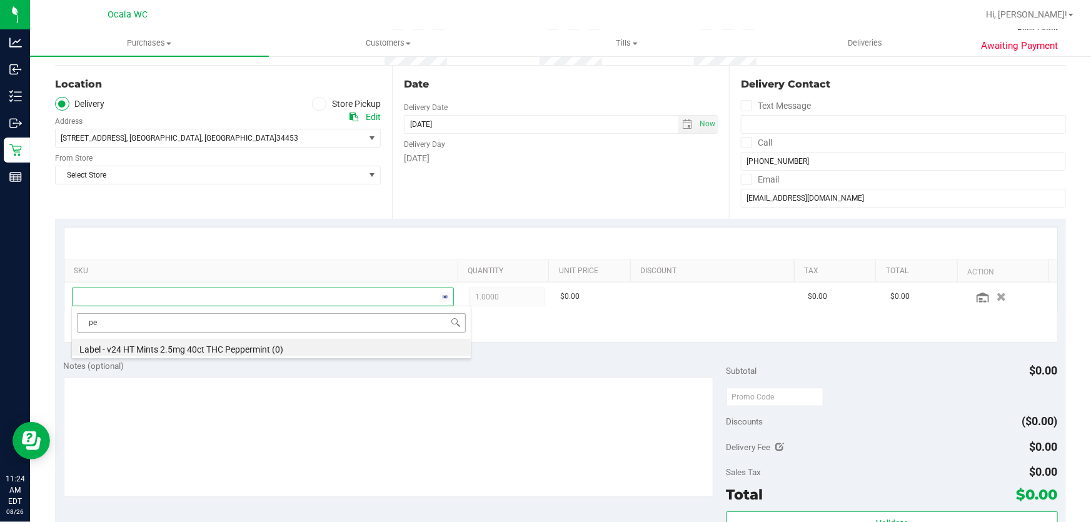
type input "p"
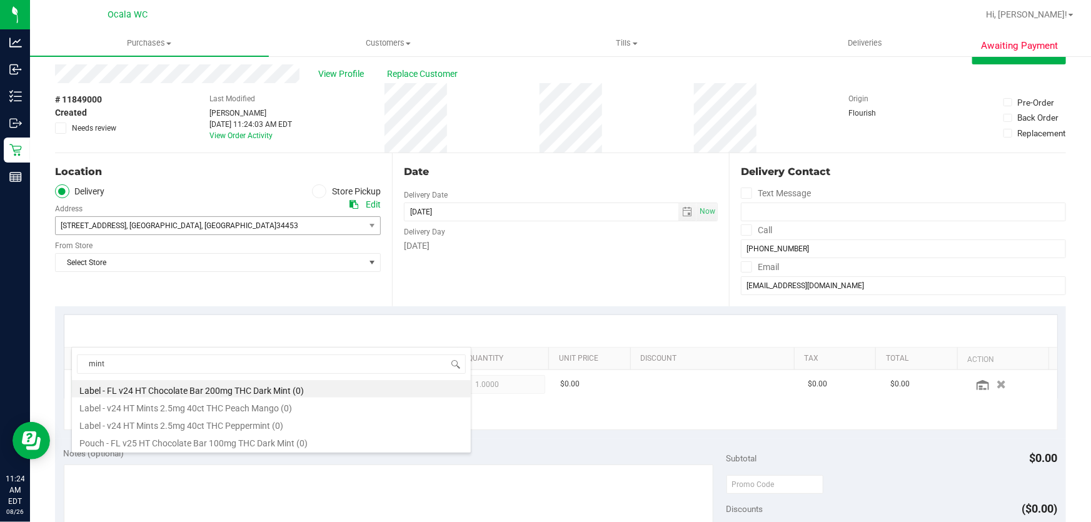
scroll to position [0, 0]
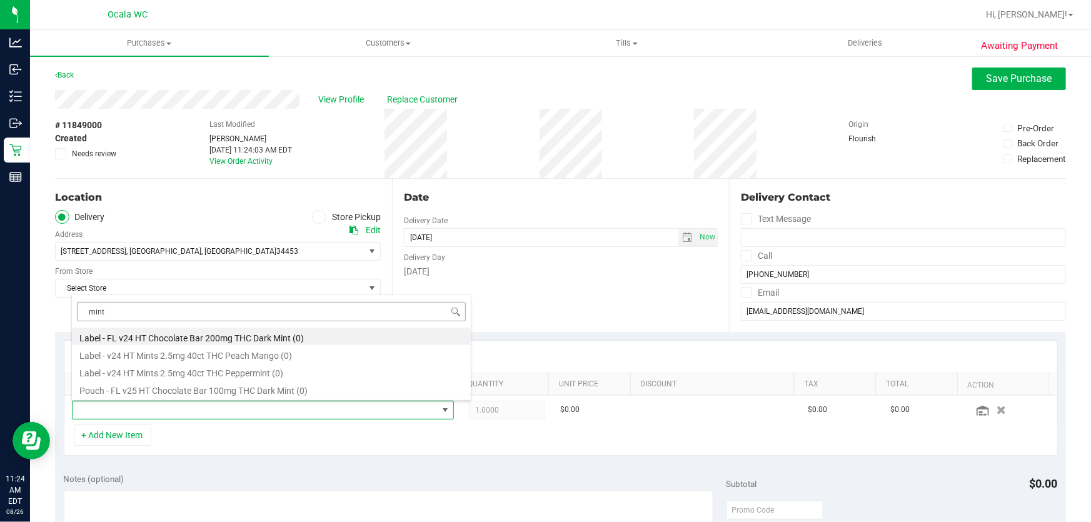
type input "mints"
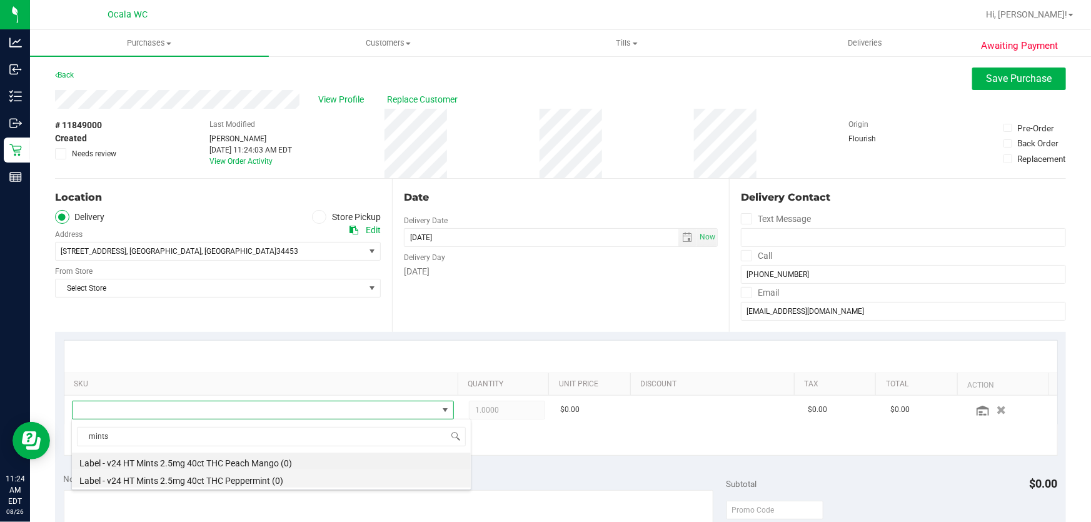
click at [232, 483] on li "Label - v24 HT Mints 2.5mg 40ct THC Peppermint (0)" at bounding box center [271, 479] width 399 height 18
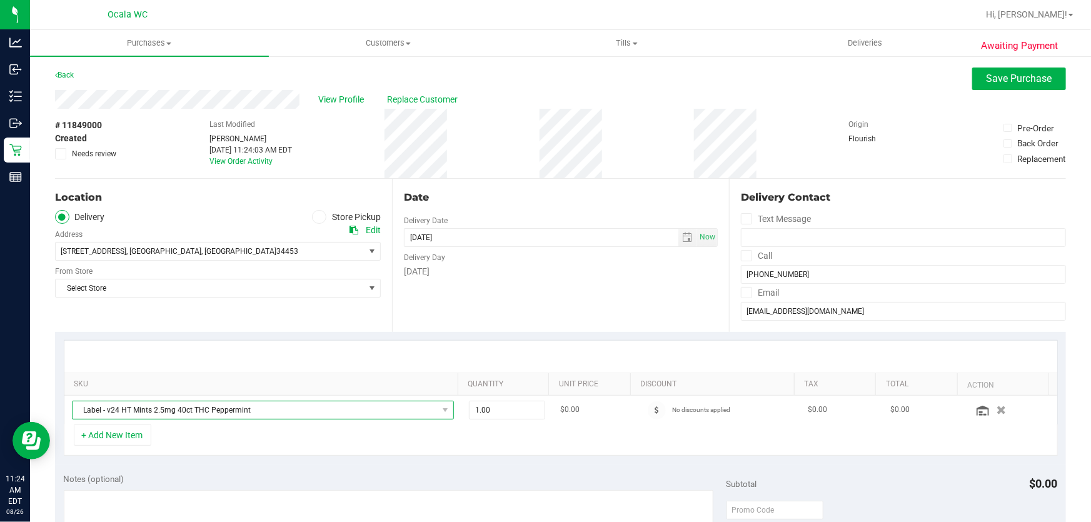
click at [325, 416] on span "Label - v24 HT Mints 2.5mg 40ct THC Peppermint" at bounding box center [255, 410] width 365 height 18
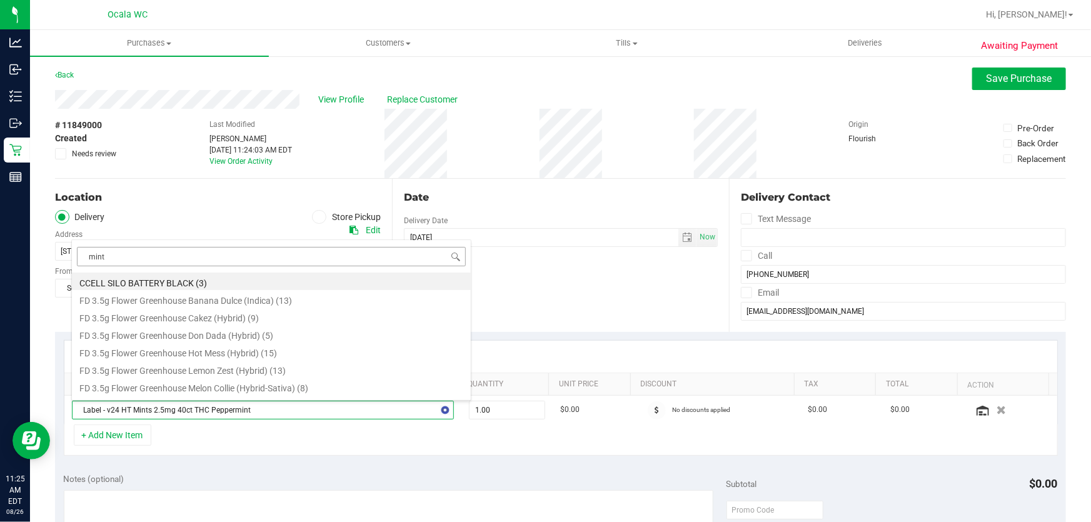
type input "mints"
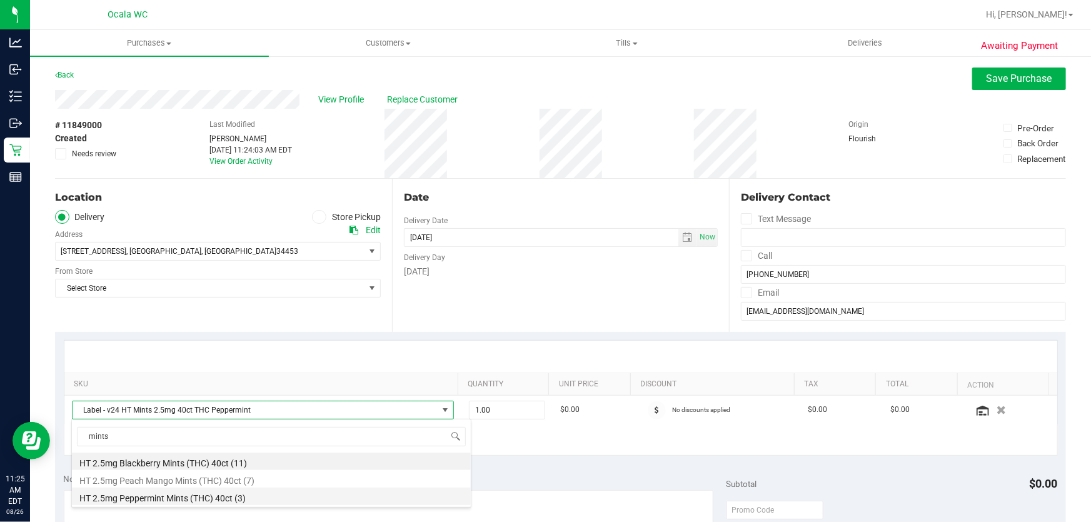
click at [284, 495] on li "HT 2.5mg Peppermint Mints (THC) 40ct (3)" at bounding box center [271, 497] width 399 height 18
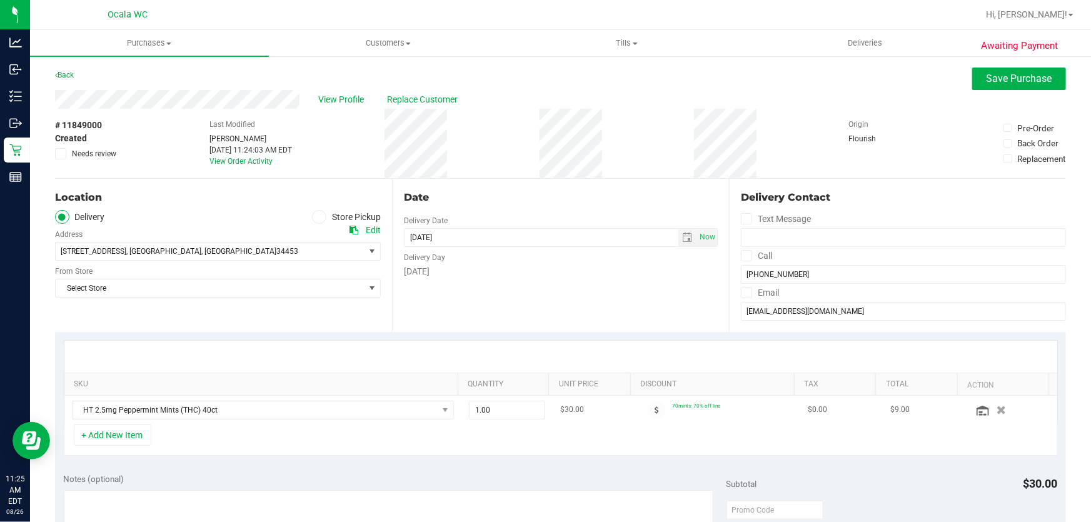
click at [832, 418] on td "$0.00" at bounding box center [841, 410] width 83 height 29
click at [353, 101] on span "View Profile" at bounding box center [343, 99] width 50 height 13
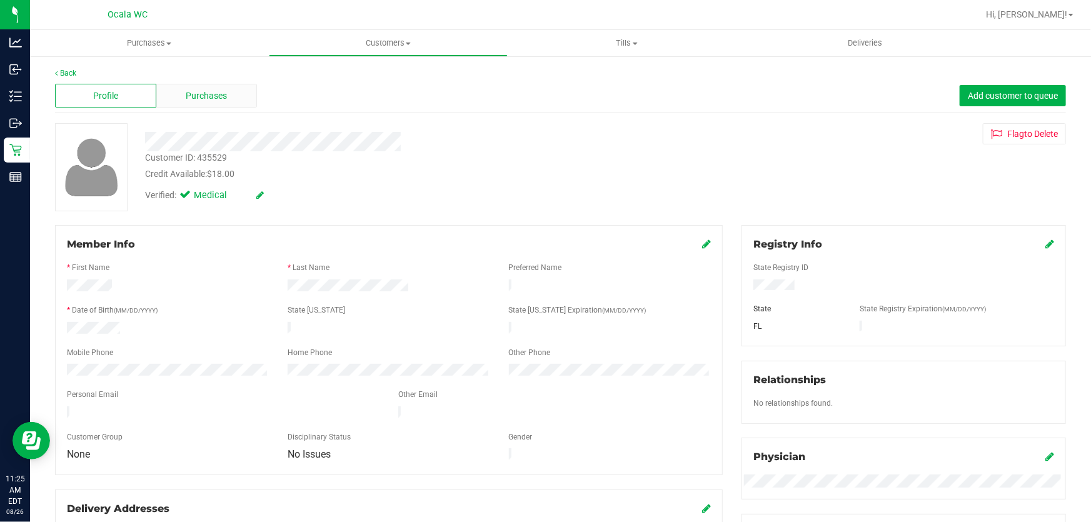
click at [224, 88] on div "Purchases" at bounding box center [206, 96] width 101 height 24
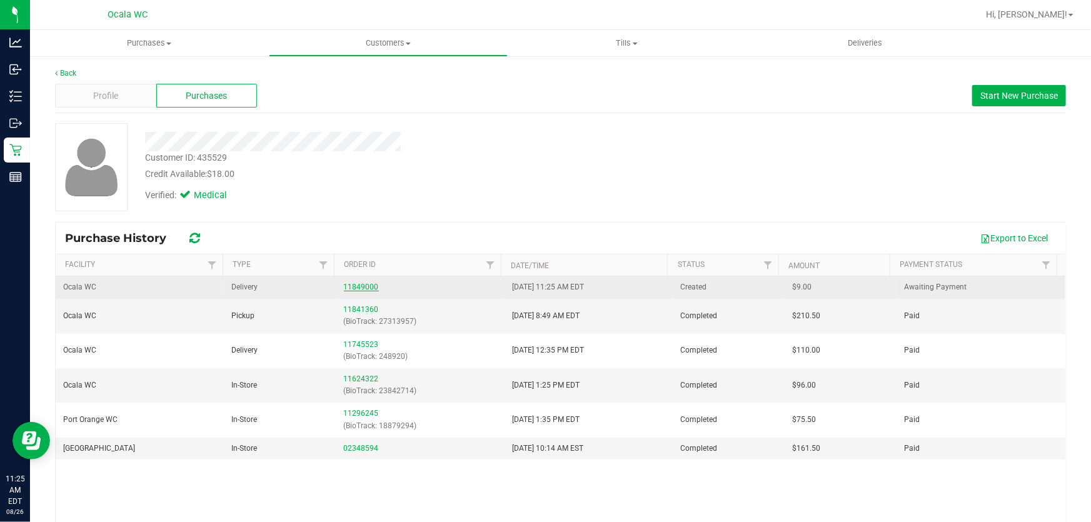
click at [350, 287] on link "11849000" at bounding box center [361, 287] width 35 height 9
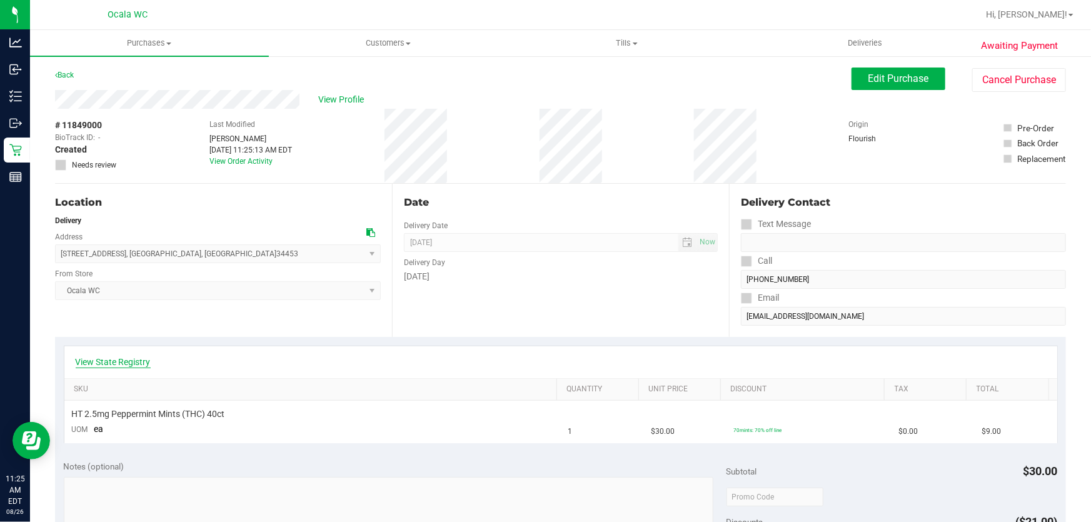
click at [83, 356] on link "View State Registry" at bounding box center [113, 362] width 75 height 13
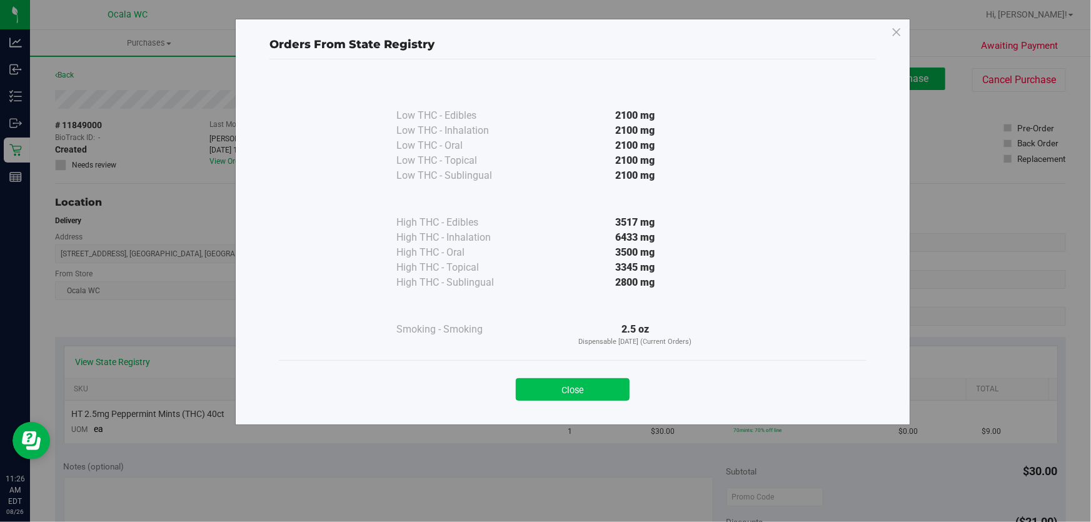
click at [550, 391] on button "Close" at bounding box center [573, 389] width 114 height 23
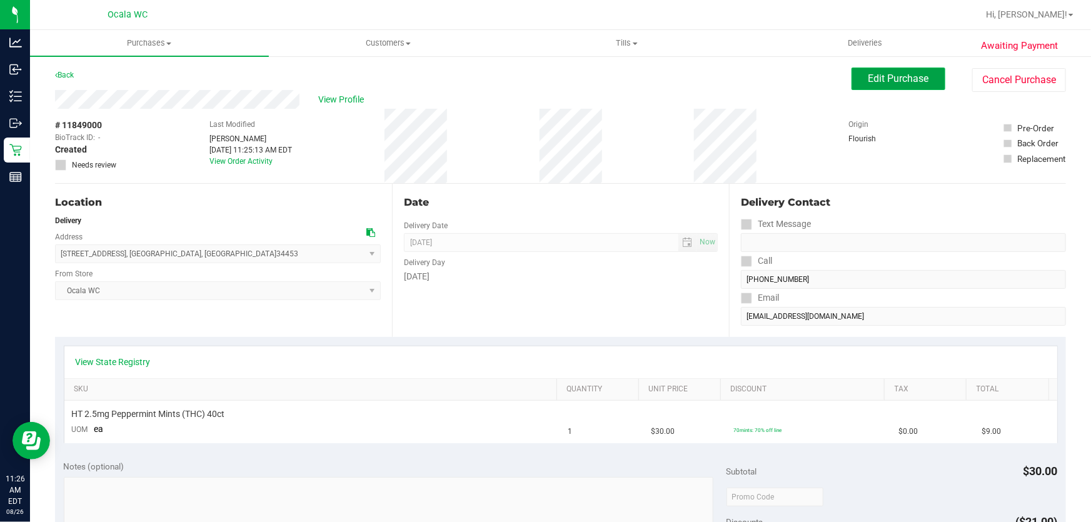
click at [904, 73] on span "Edit Purchase" at bounding box center [898, 79] width 61 height 12
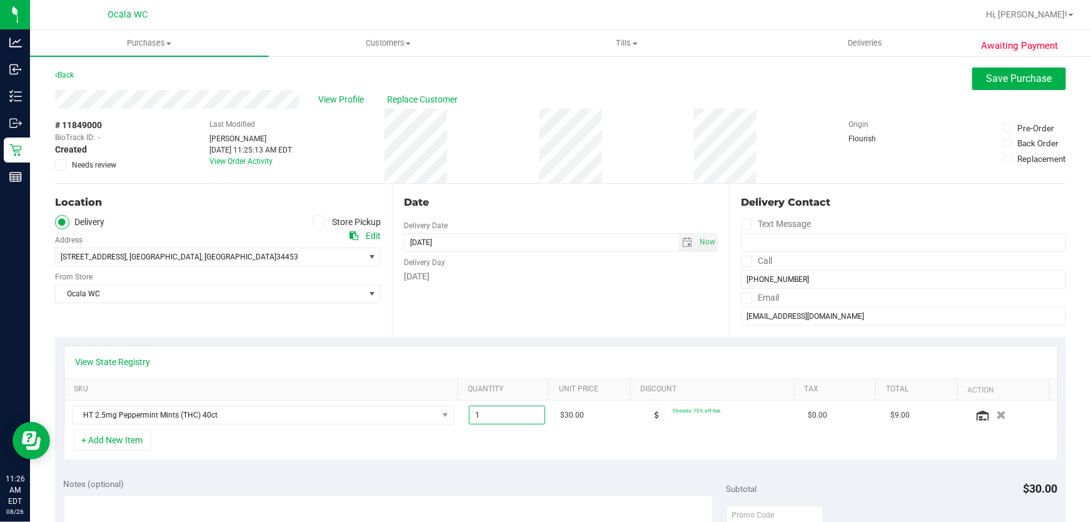
drag, startPoint x: 490, startPoint y: 416, endPoint x: 39, endPoint y: 264, distance: 475.7
click at [209, 383] on div "View State Registry SKU Quantity Unit Price Discount Tax Total Action HT 2.5mg …" at bounding box center [561, 388] width 994 height 84
type input "2"
type input "2.00"
click at [396, 449] on div "+ Add New Item" at bounding box center [561, 445] width 994 height 31
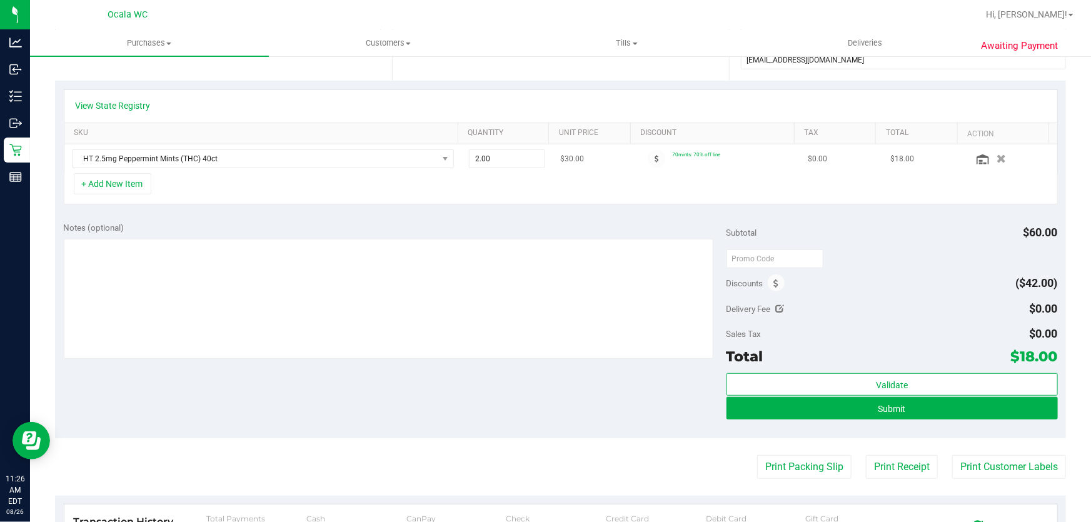
scroll to position [341, 0]
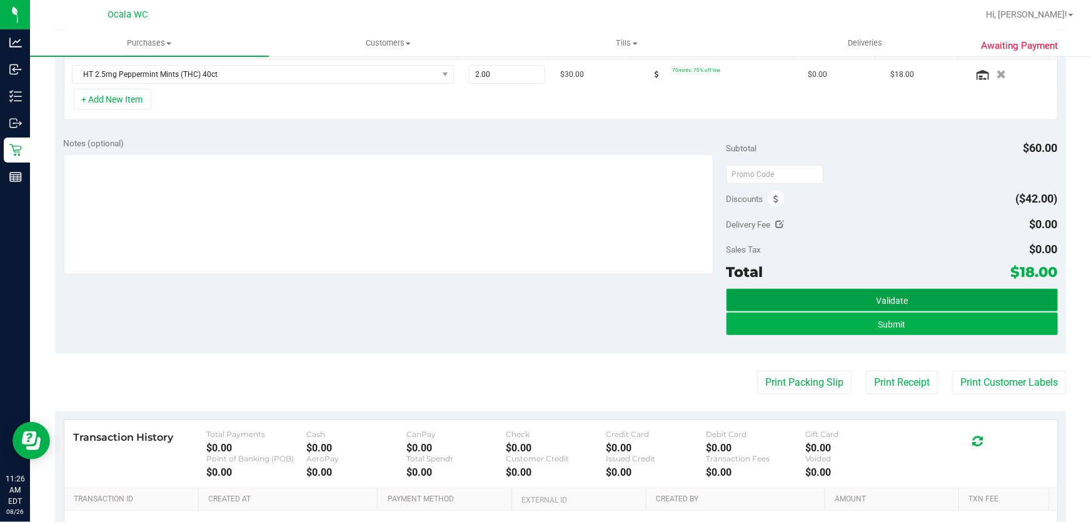
click at [882, 299] on span "Validate" at bounding box center [892, 301] width 32 height 10
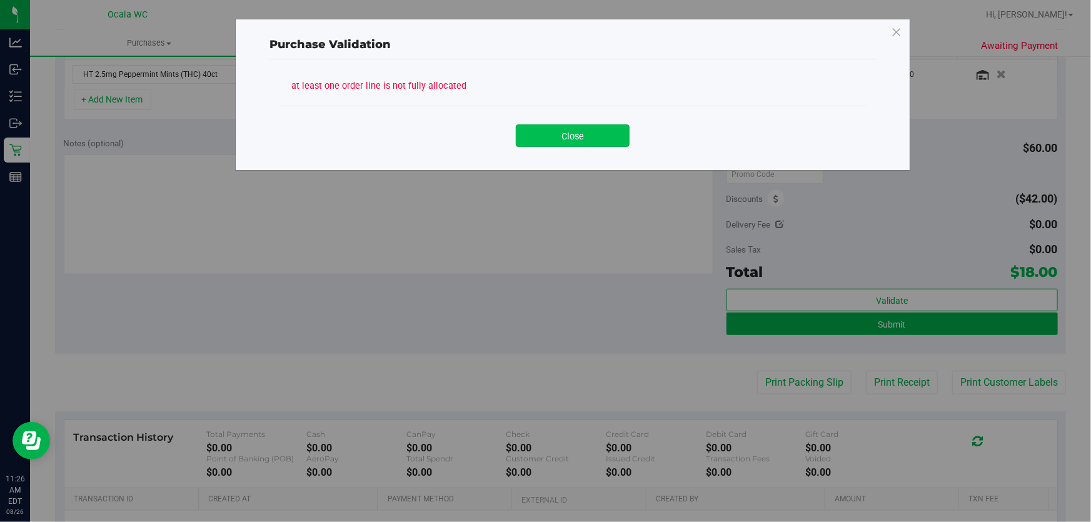
click at [563, 138] on button "Close" at bounding box center [573, 135] width 114 height 23
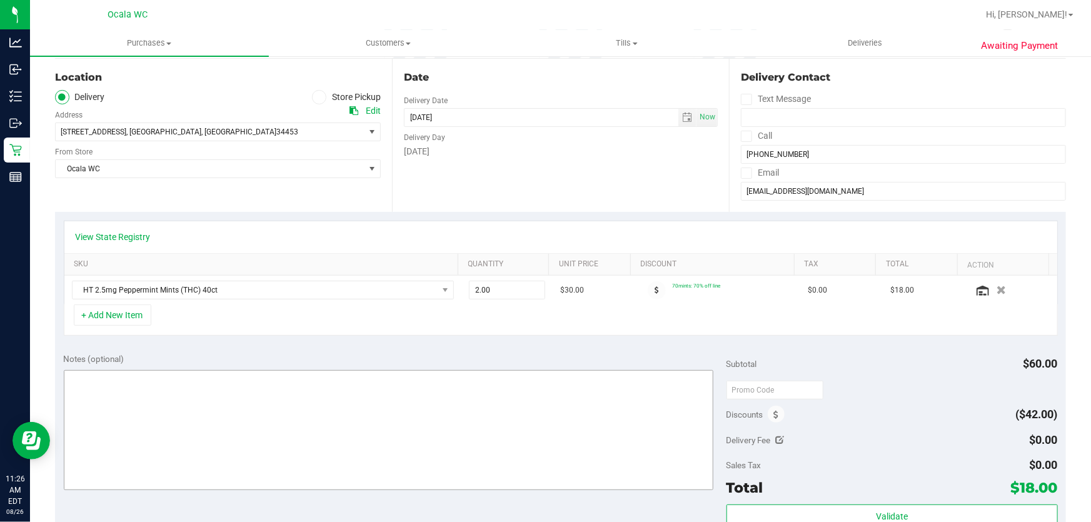
scroll to position [56, 0]
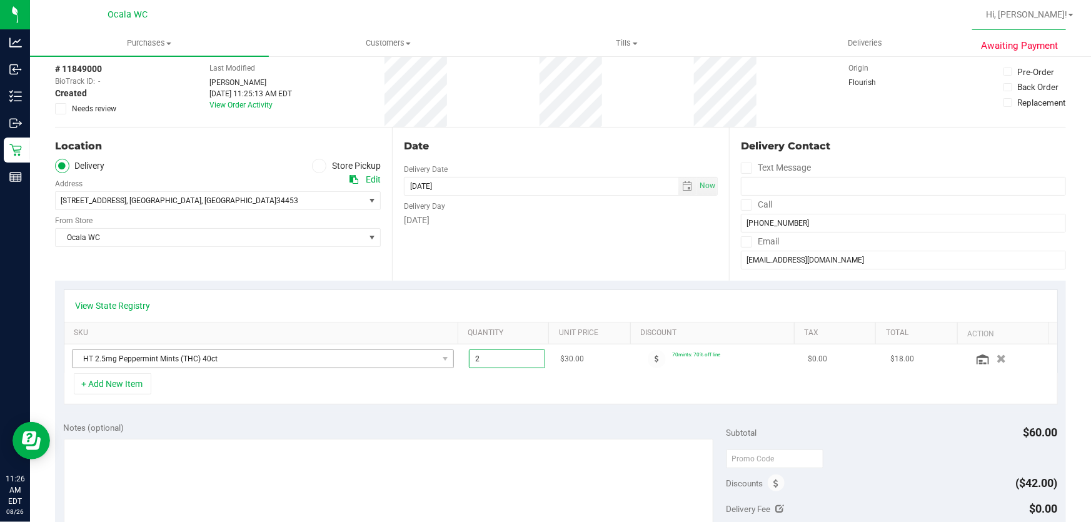
drag, startPoint x: 494, startPoint y: 358, endPoint x: 406, endPoint y: 353, distance: 87.7
click at [406, 353] on tr "HT 2.5mg Peppermint Mints (THC) 40ct 2.00 2 $30.00 70mints: 70% off line $0.00 …" at bounding box center [560, 359] width 993 height 29
type input "1"
type input "1.00"
click at [507, 389] on div "+ Add New Item" at bounding box center [561, 388] width 994 height 31
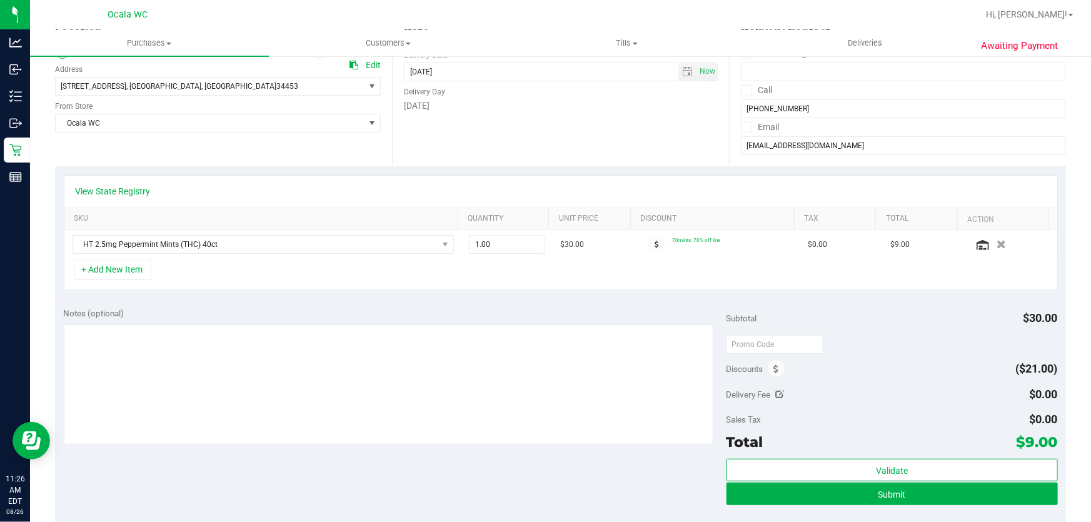
scroll to position [170, 0]
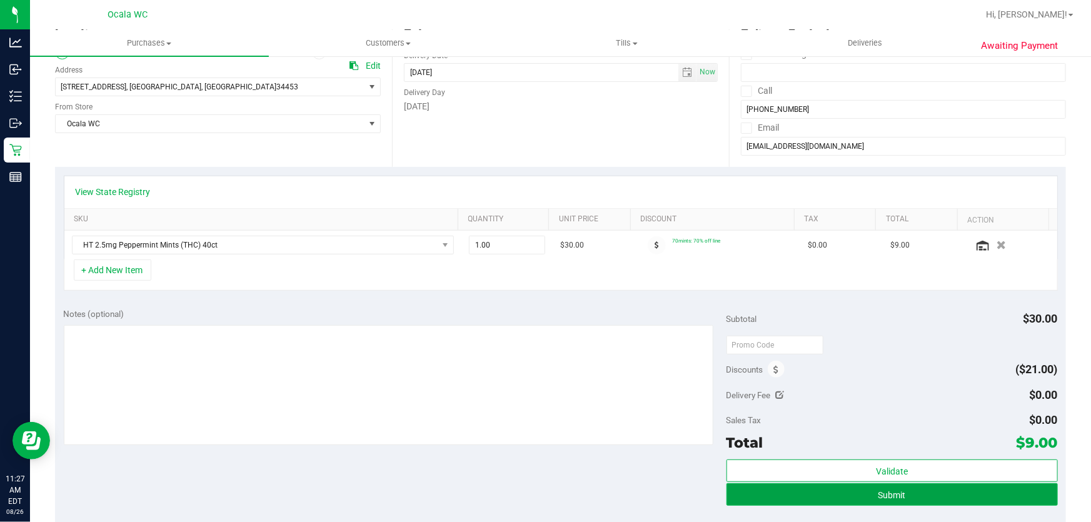
click at [850, 491] on button "Submit" at bounding box center [892, 494] width 331 height 23
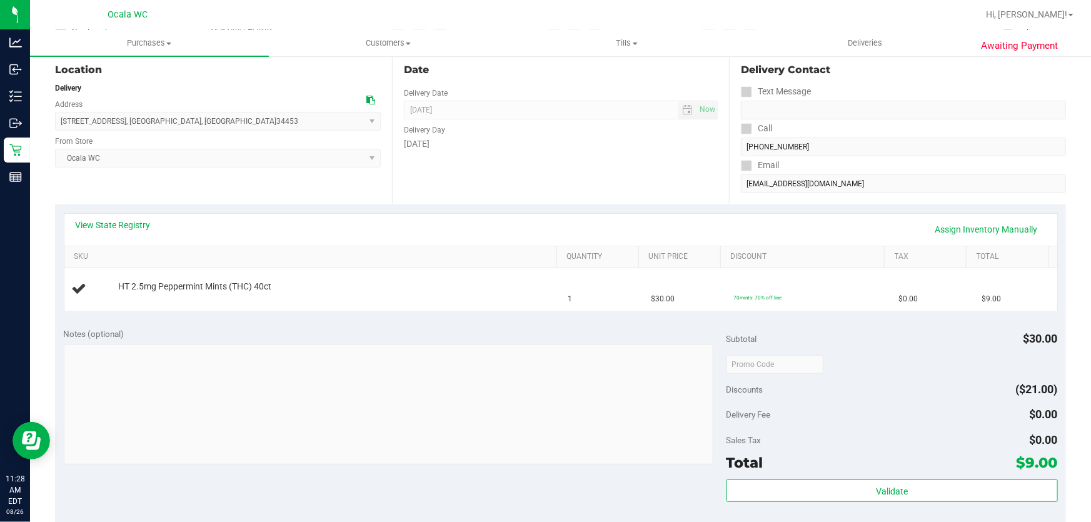
scroll to position [170, 0]
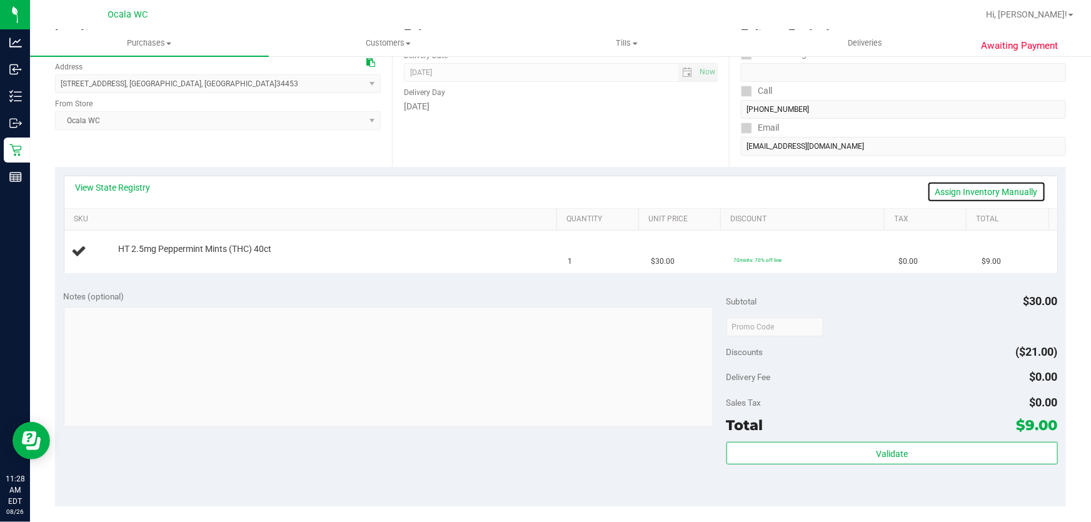
click at [991, 193] on link "Assign Inventory Manually" at bounding box center [986, 191] width 119 height 21
click at [153, 259] on link "Add Package" at bounding box center [140, 257] width 45 height 9
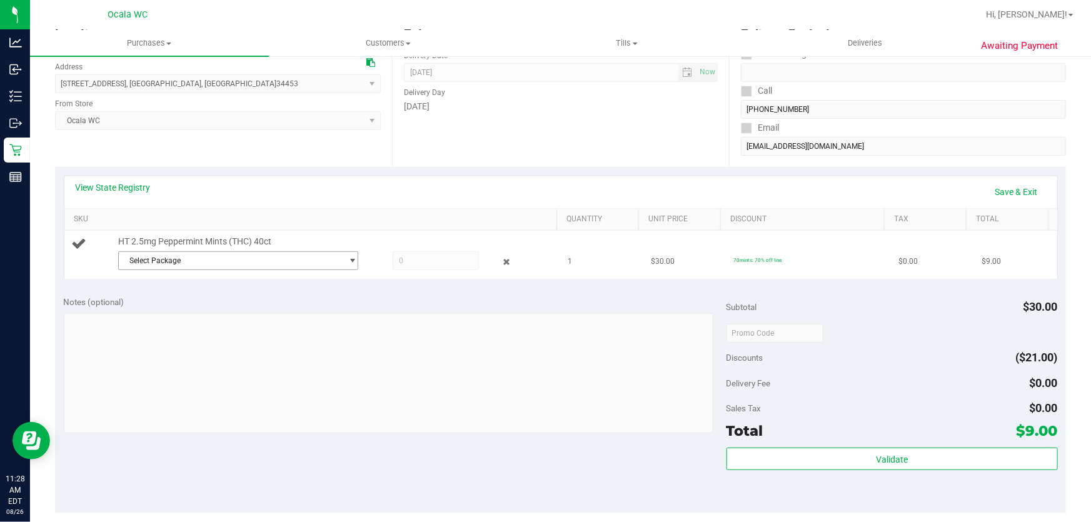
click at [208, 257] on span "Select Package" at bounding box center [230, 261] width 223 height 18
click at [231, 316] on li "2835533868387728 ( SN250617PEP1-0624 | orig: FLSRWGM-20250630-529 )" at bounding box center [235, 312] width 234 height 18
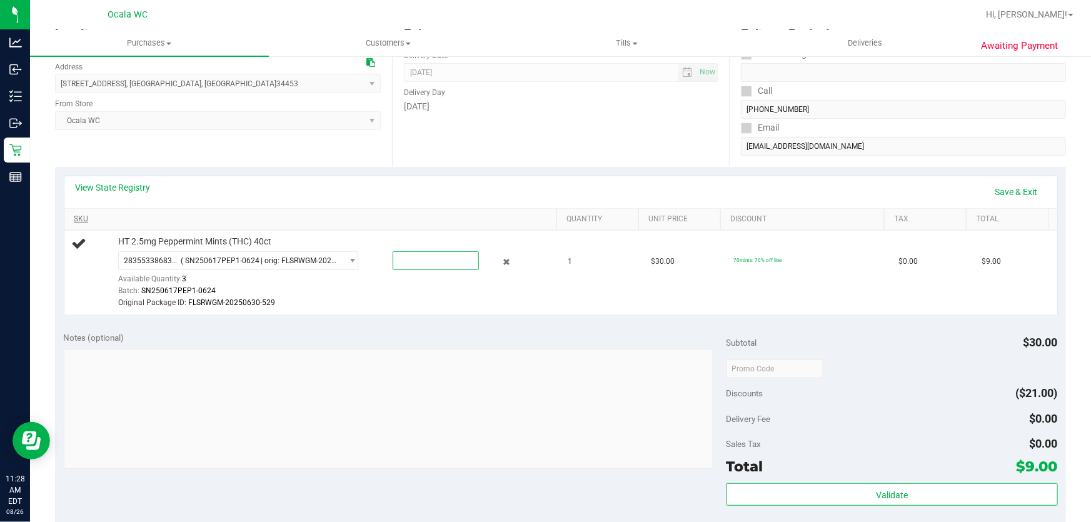
drag, startPoint x: 418, startPoint y: 263, endPoint x: 332, endPoint y: 216, distance: 97.9
click at [331, 246] on div "HT 2.5mg Peppermint Mints (THC) 40ct 2835533868387728 ( SN250617PEP1-0624 | ori…" at bounding box center [332, 273] width 440 height 74
type input "1"
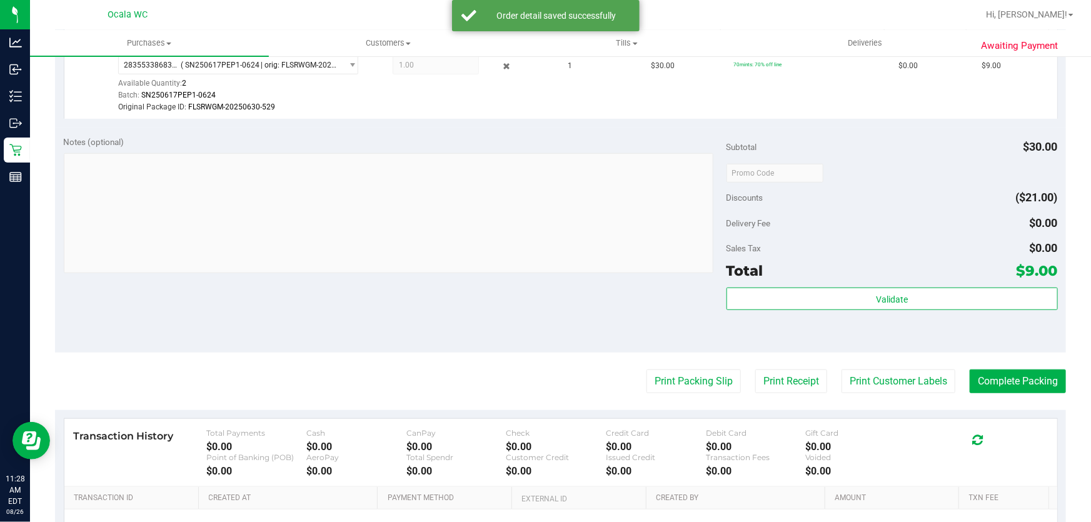
scroll to position [398, 0]
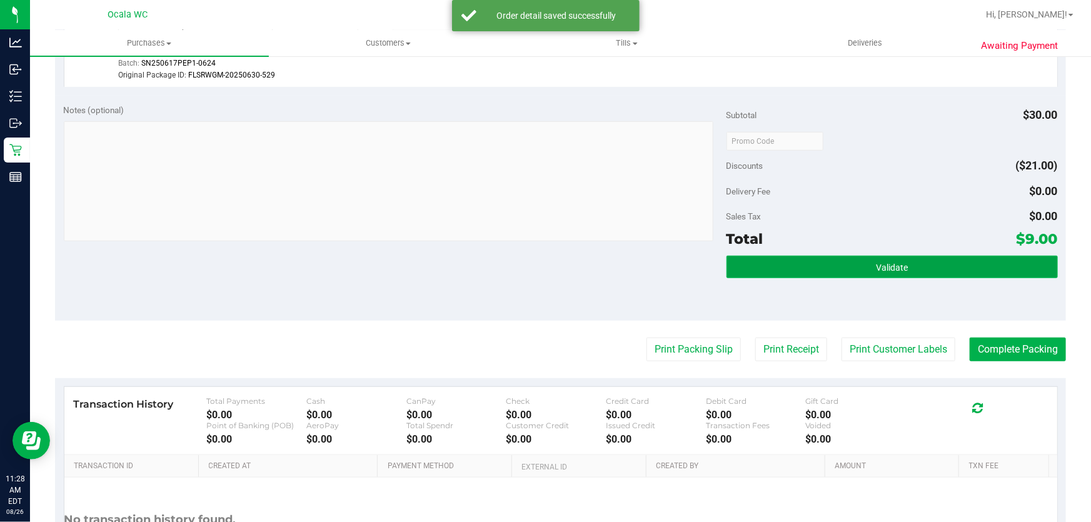
click at [894, 264] on span "Validate" at bounding box center [892, 268] width 32 height 10
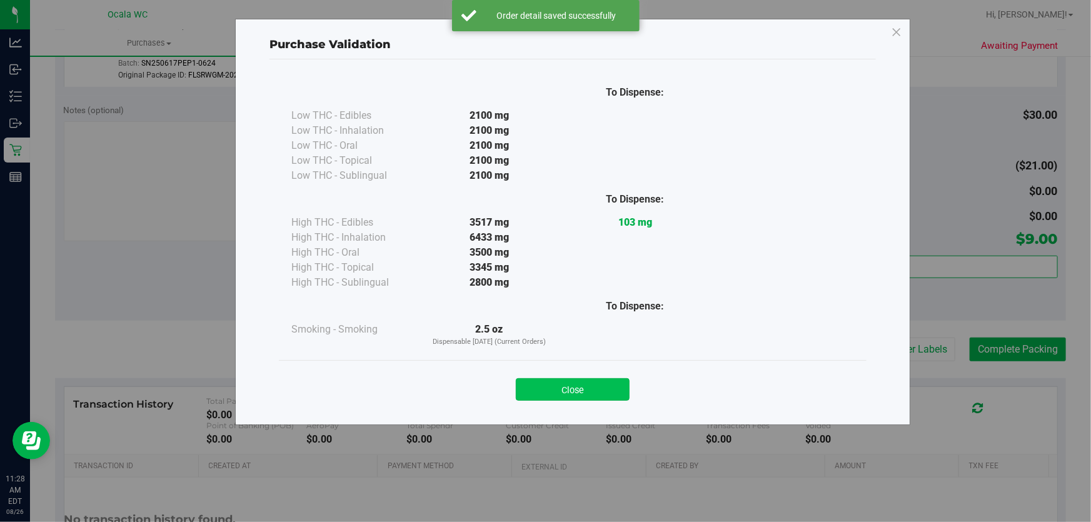
click at [571, 381] on button "Close" at bounding box center [573, 389] width 114 height 23
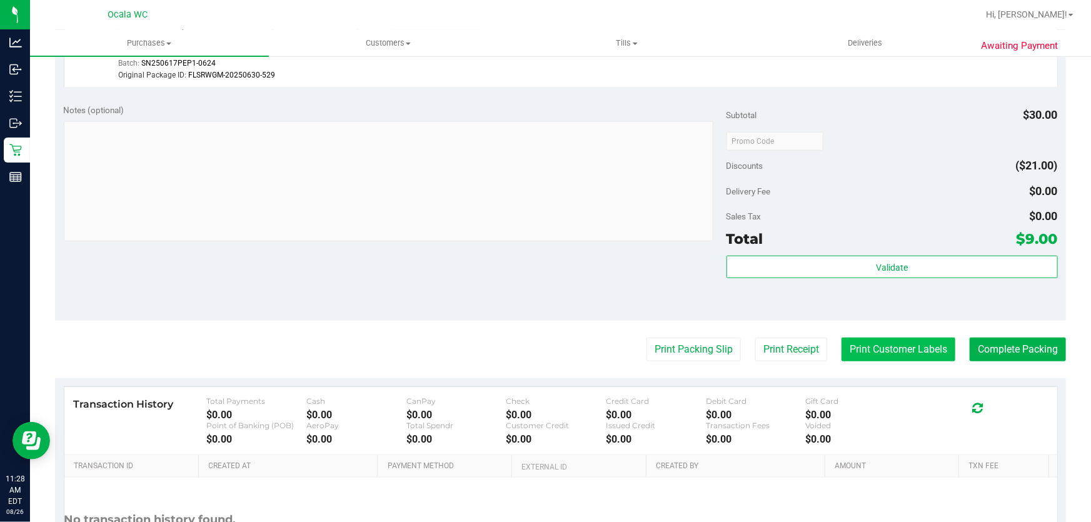
click at [911, 342] on button "Print Customer Labels" at bounding box center [899, 350] width 114 height 24
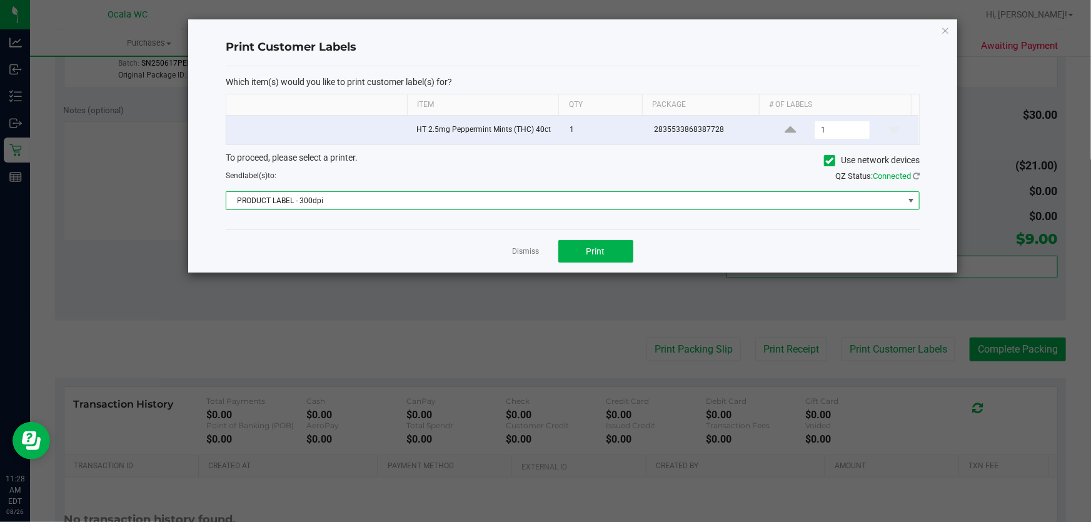
click at [469, 200] on span "PRODUCT LABEL - 300dpi" at bounding box center [564, 201] width 677 height 18
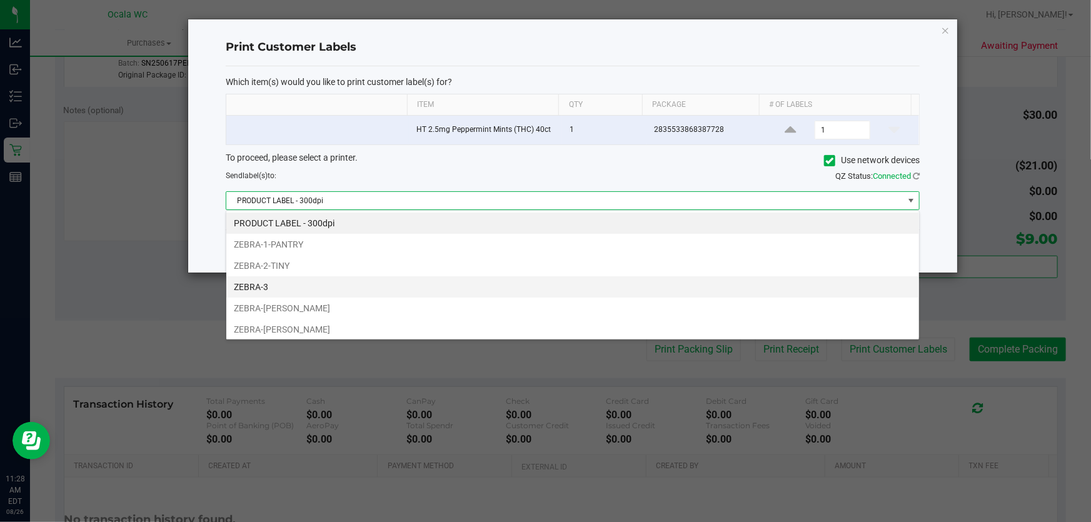
scroll to position [19, 694]
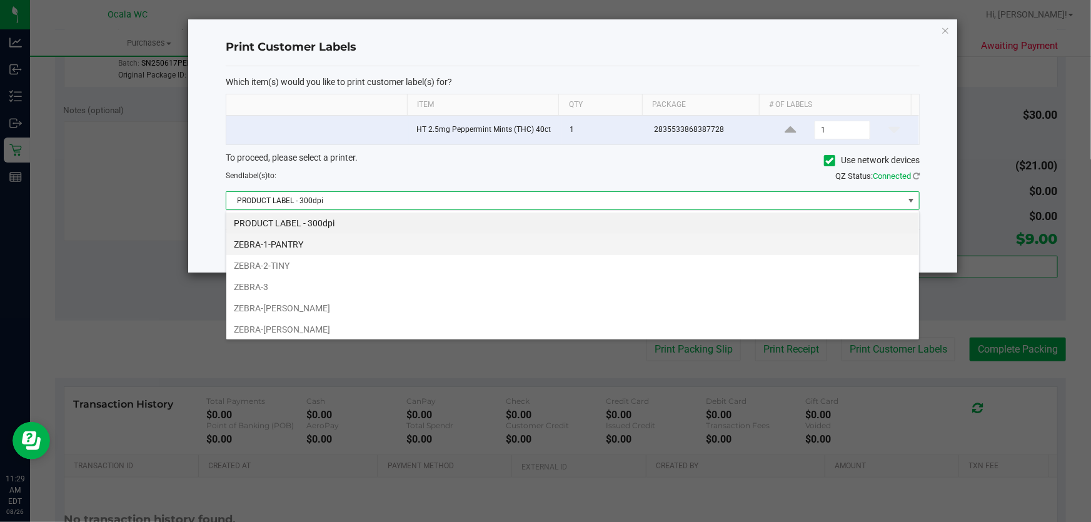
click at [381, 254] on li "ZEBRA-1-PANTRY" at bounding box center [572, 244] width 693 height 21
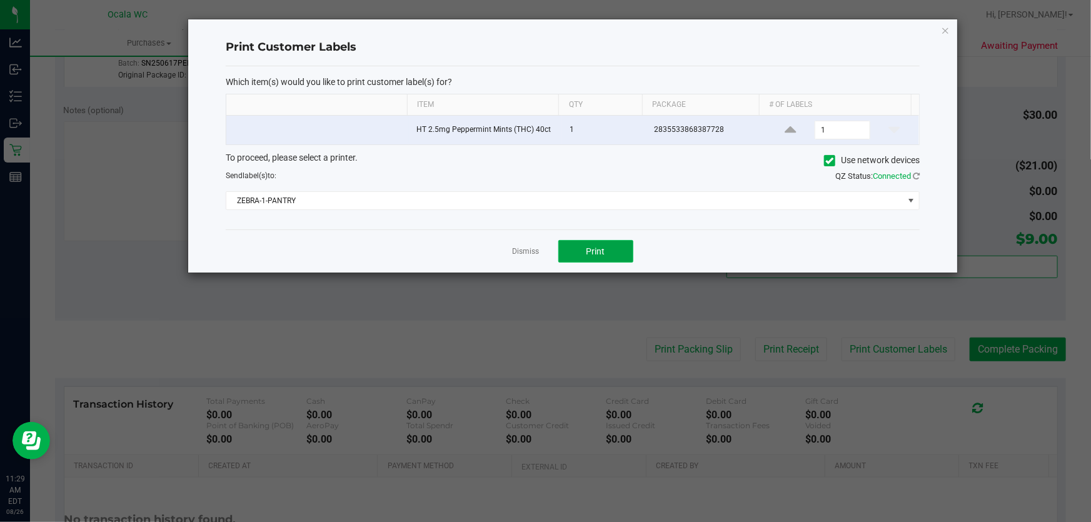
click at [590, 251] on span "Print" at bounding box center [595, 251] width 19 height 10
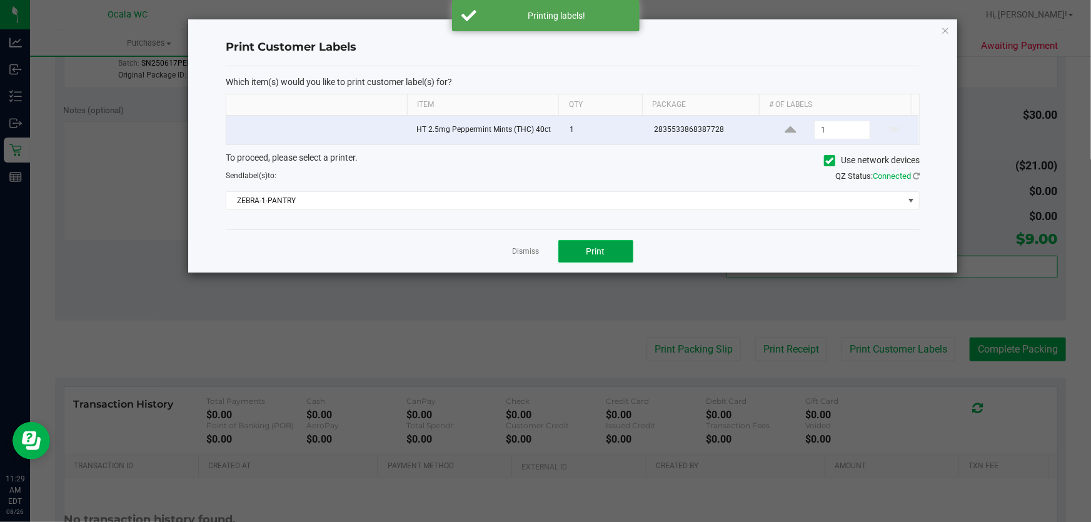
click at [590, 251] on span "Print" at bounding box center [595, 251] width 19 height 10
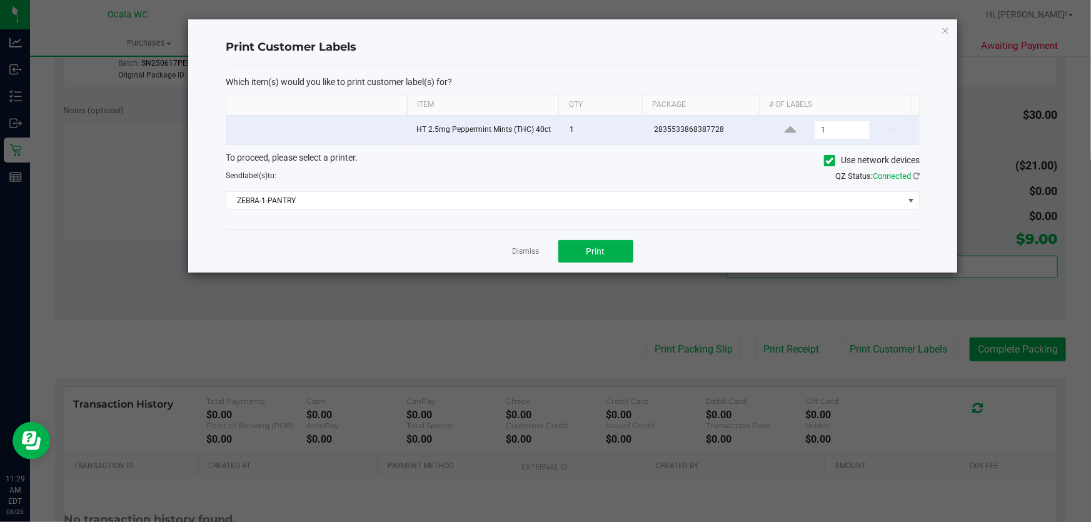
click at [533, 257] on app-cancel-button "Dismiss" at bounding box center [526, 251] width 27 height 13
click at [533, 254] on link "Dismiss" at bounding box center [526, 251] width 27 height 11
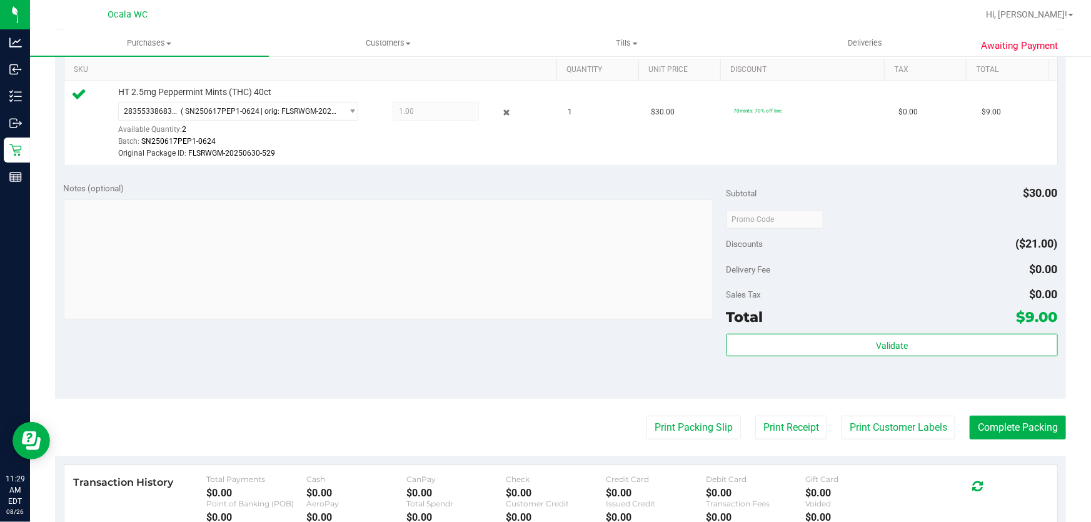
scroll to position [341, 0]
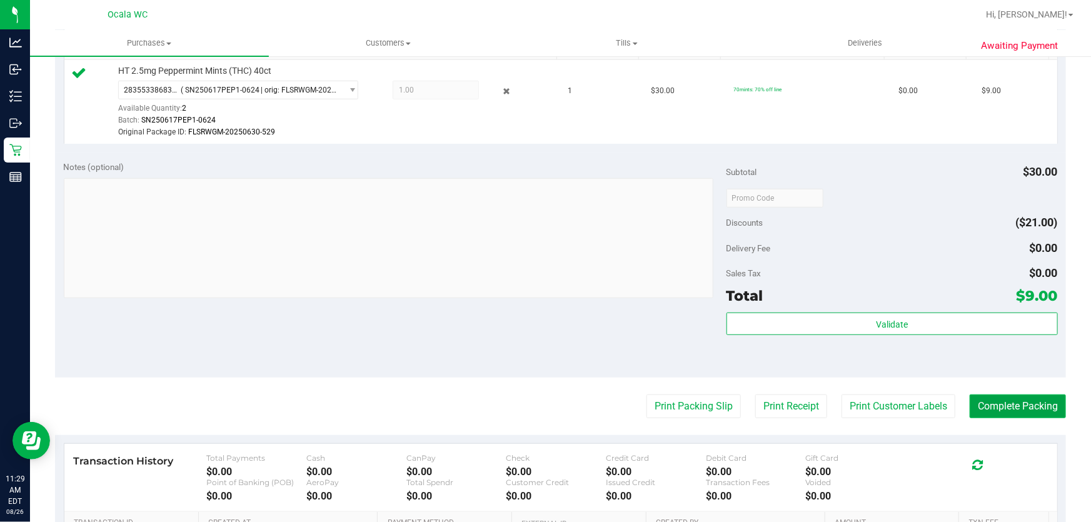
click at [1010, 405] on button "Complete Packing" at bounding box center [1018, 407] width 96 height 24
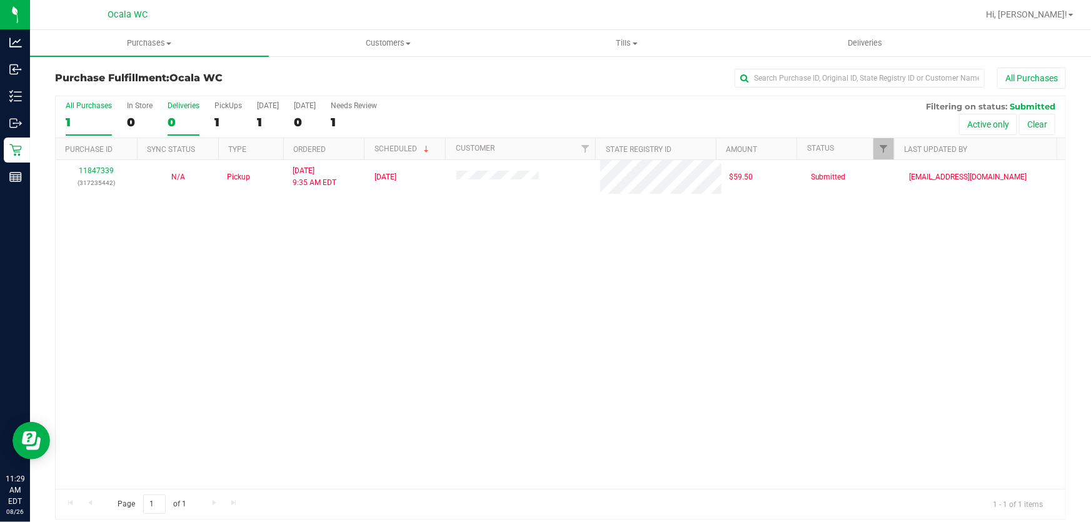
click at [186, 111] on label "Deliveries 0" at bounding box center [184, 118] width 32 height 34
click at [0, 0] on input "Deliveries 0" at bounding box center [0, 0] width 0 height 0
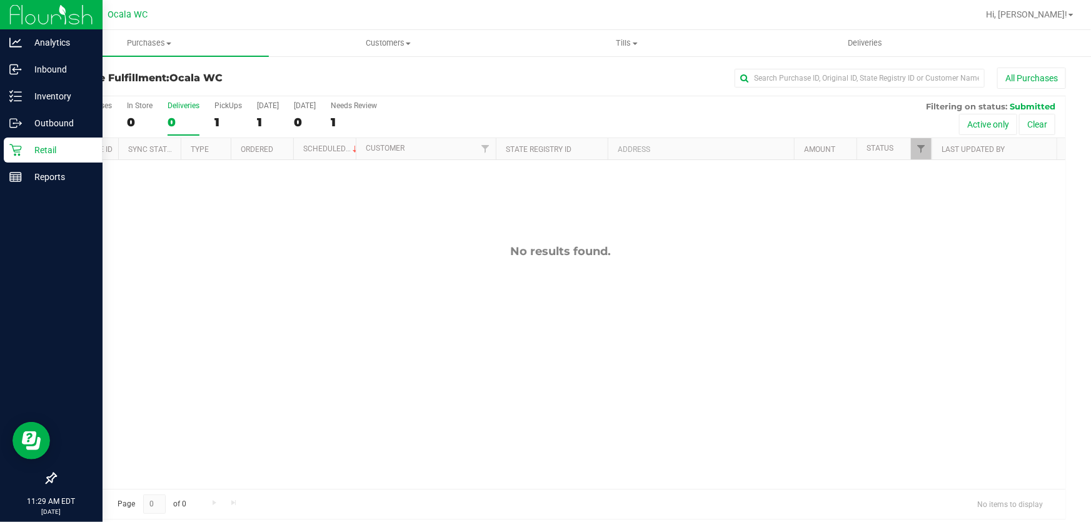
click at [13, 154] on icon at bounding box center [15, 150] width 13 height 13
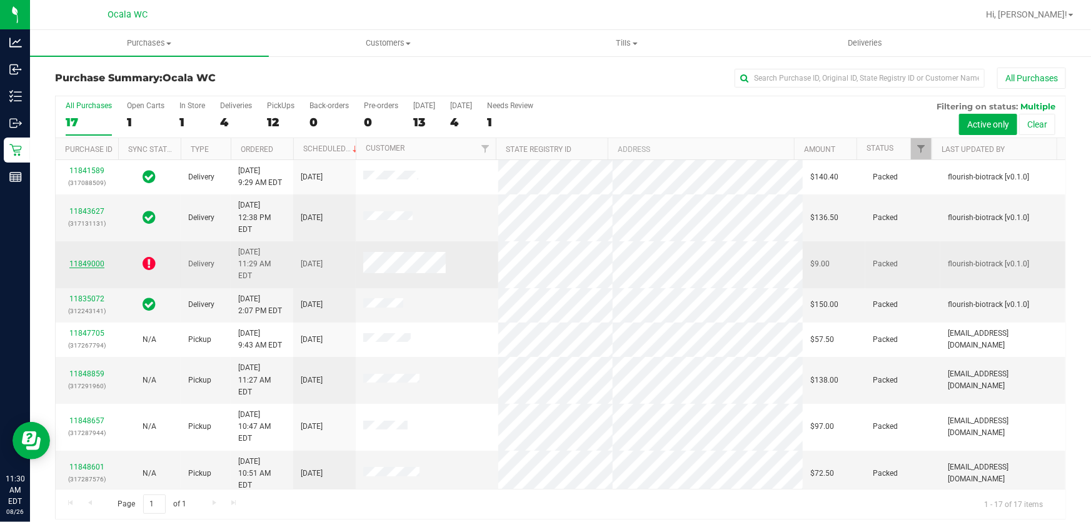
click at [89, 259] on link "11849000" at bounding box center [86, 263] width 35 height 9
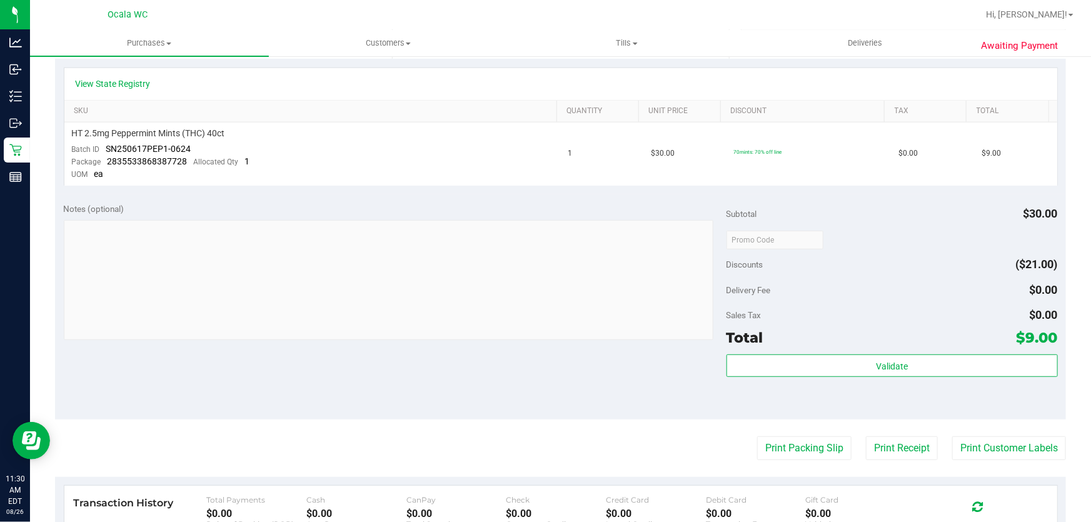
scroll to position [284, 0]
click at [806, 449] on button "Print Packing Slip" at bounding box center [804, 447] width 94 height 24
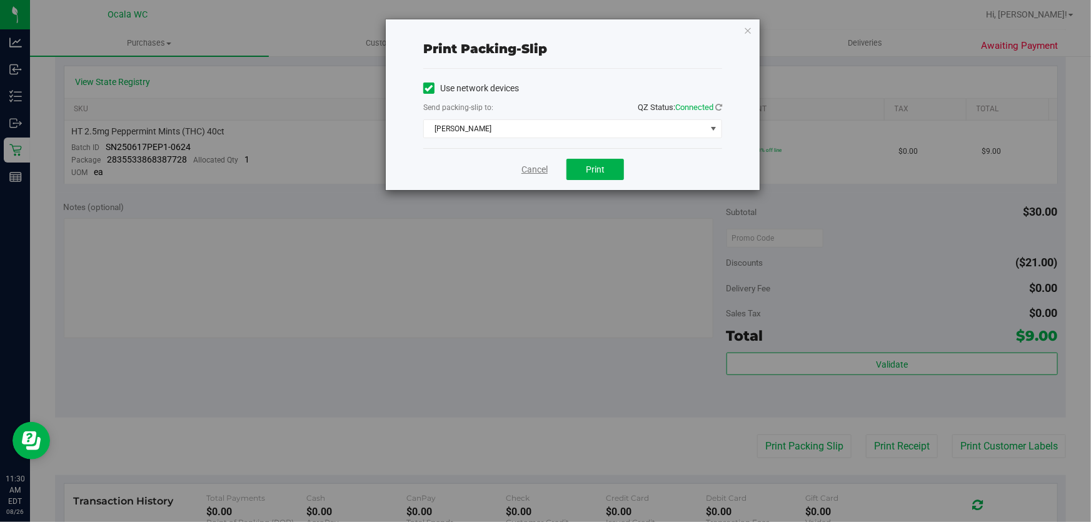
click at [533, 166] on link "Cancel" at bounding box center [534, 169] width 26 height 13
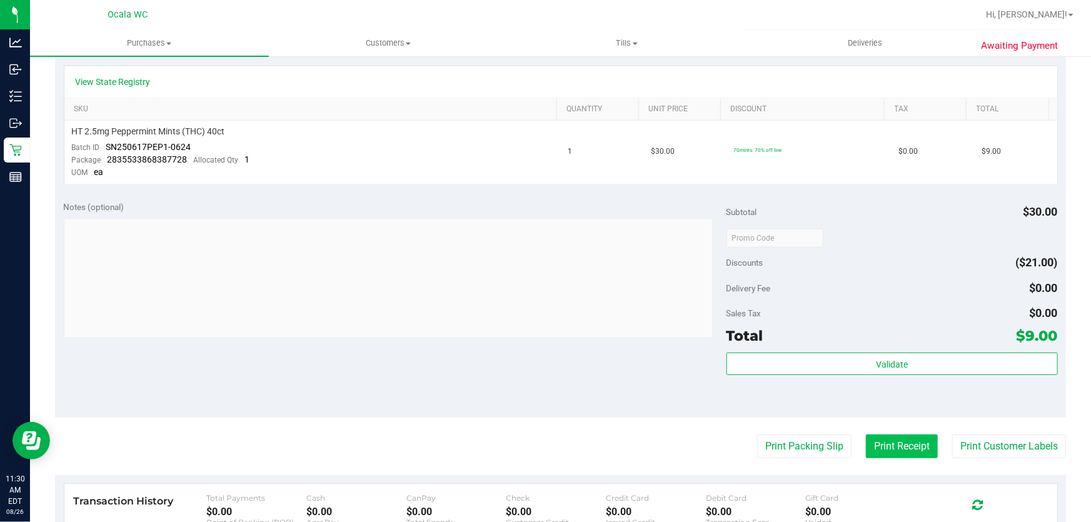
click at [898, 438] on button "Print Receipt" at bounding box center [902, 447] width 72 height 24
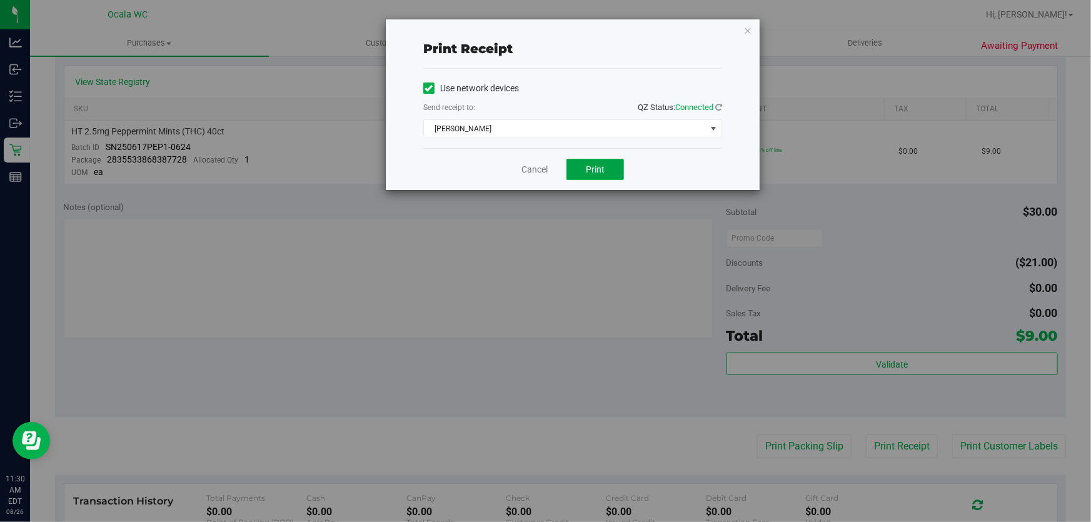
click at [604, 169] on span "Print" at bounding box center [595, 169] width 19 height 10
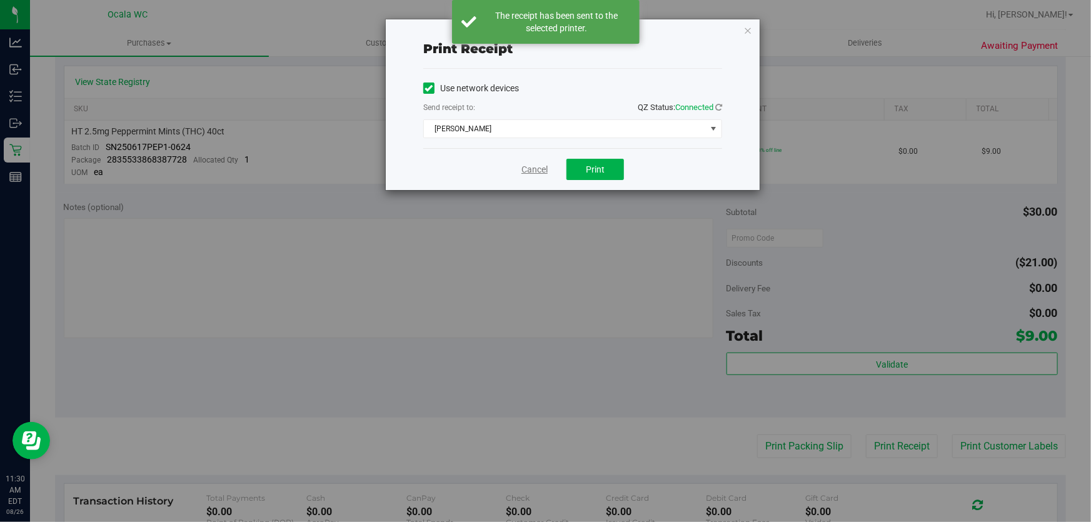
click at [530, 168] on link "Cancel" at bounding box center [534, 169] width 26 height 13
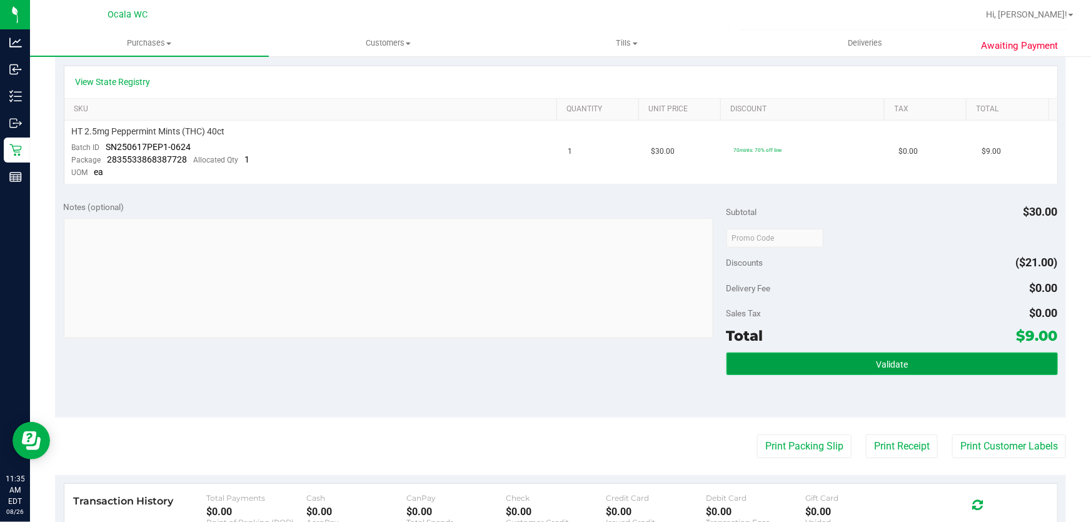
click at [902, 366] on button "Validate" at bounding box center [892, 364] width 331 height 23
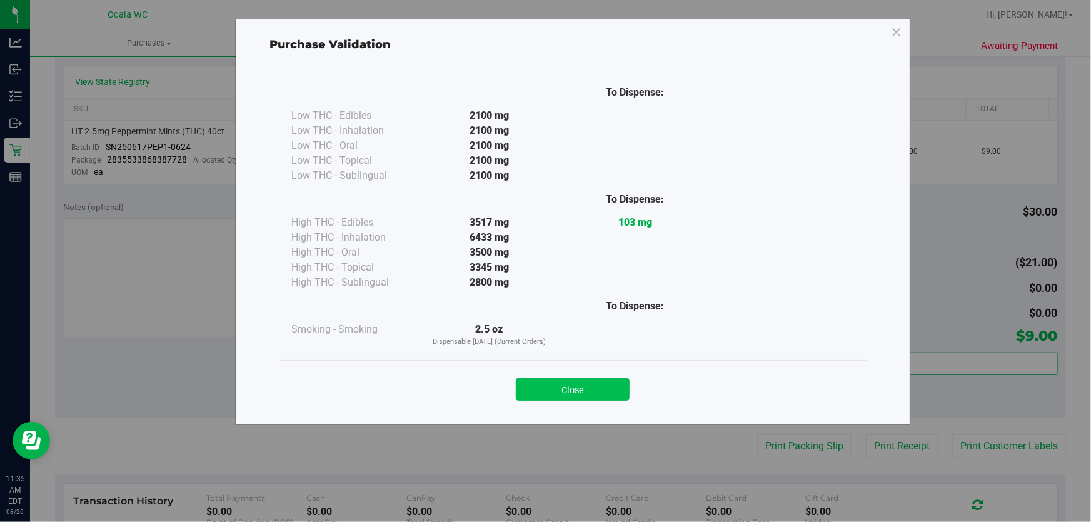
click at [608, 388] on button "Close" at bounding box center [573, 389] width 114 height 23
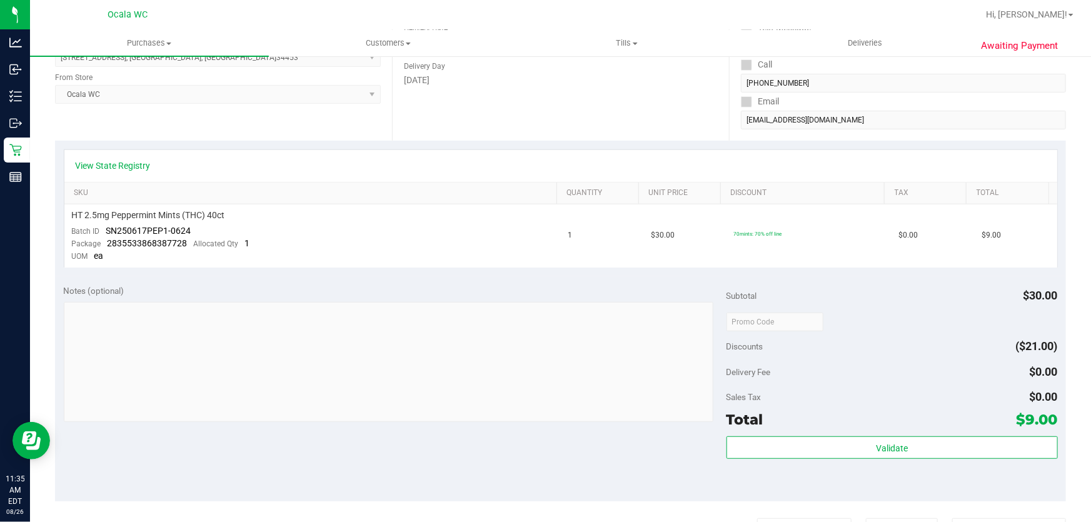
scroll to position [0, 0]
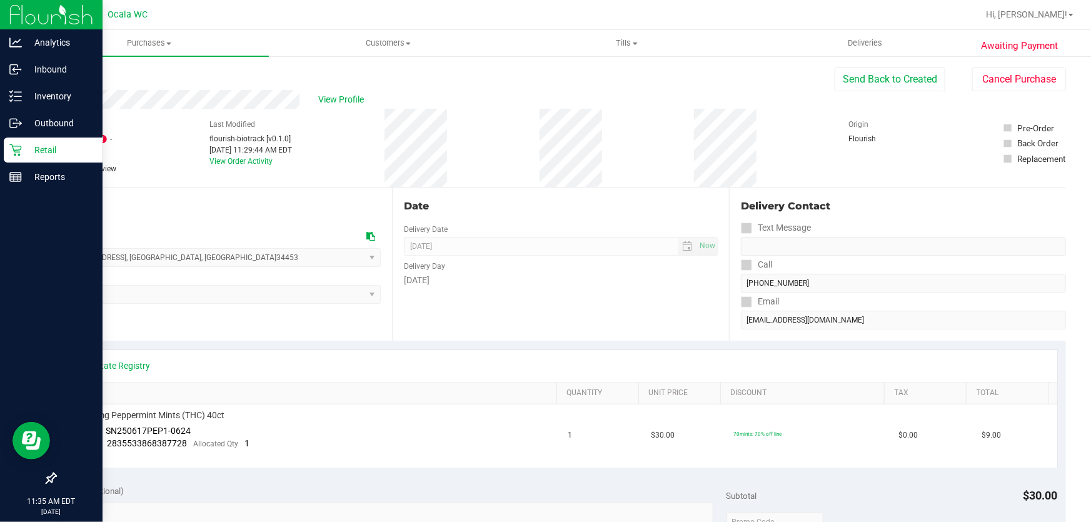
click at [23, 139] on div "Retail" at bounding box center [53, 150] width 99 height 25
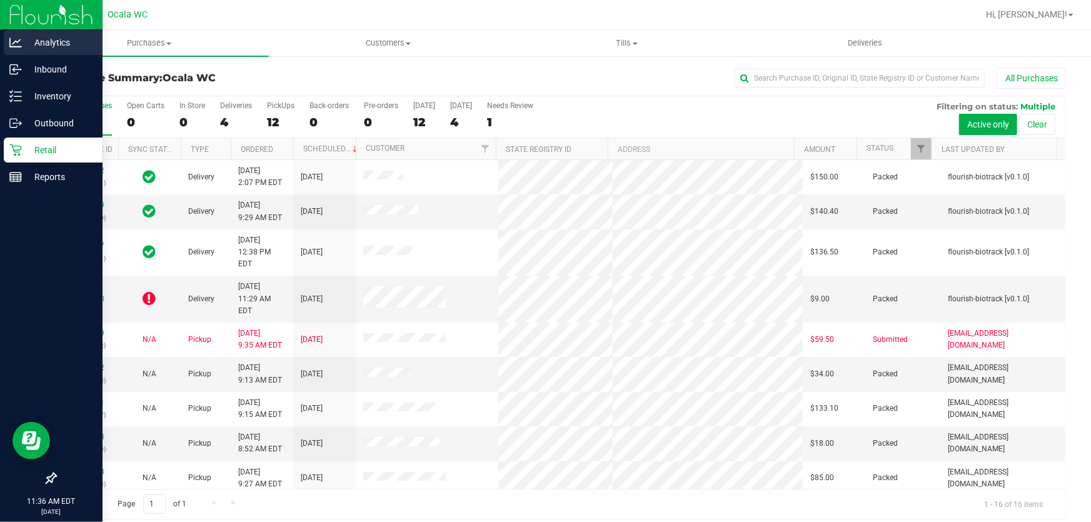
click at [22, 44] on p "Analytics" at bounding box center [59, 42] width 75 height 15
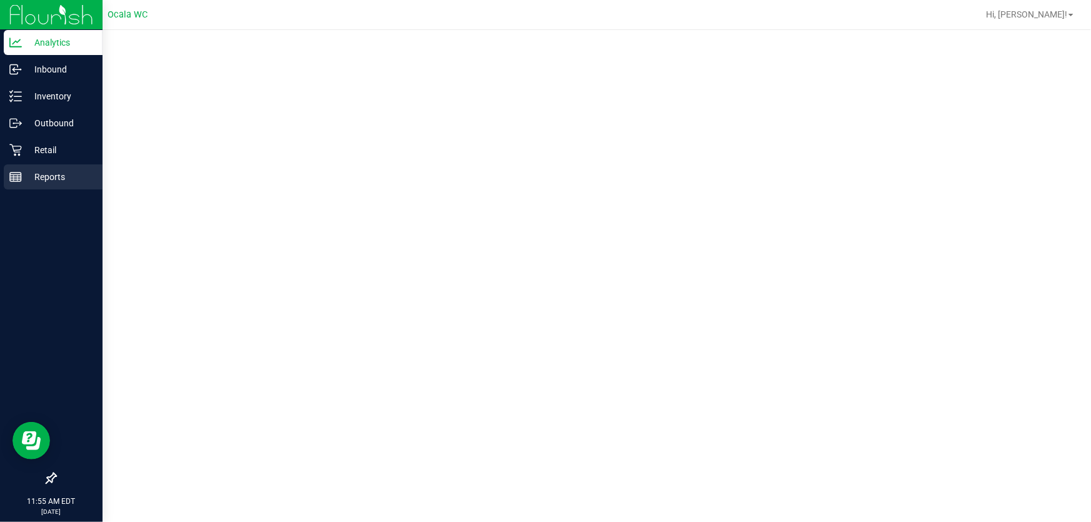
click at [34, 174] on p "Reports" at bounding box center [59, 176] width 75 height 15
